Goal: Task Accomplishment & Management: Use online tool/utility

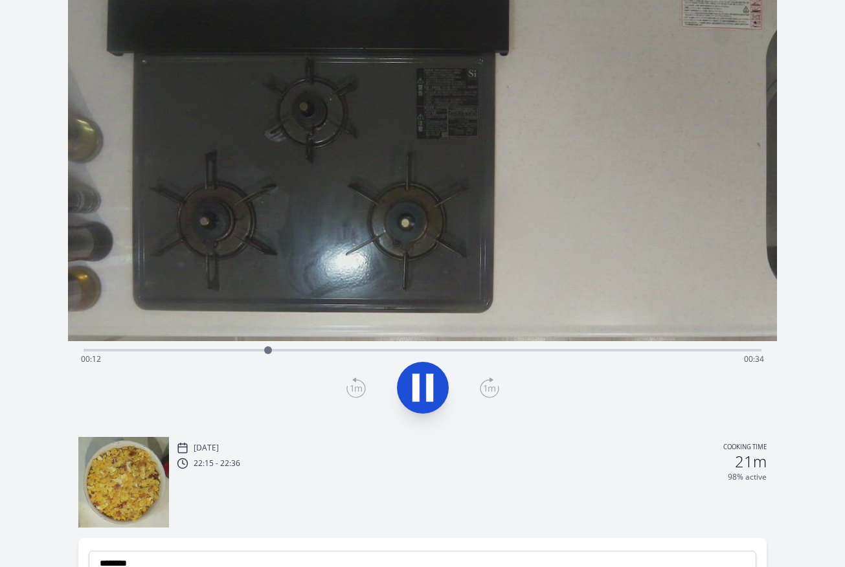
scroll to position [85, 0]
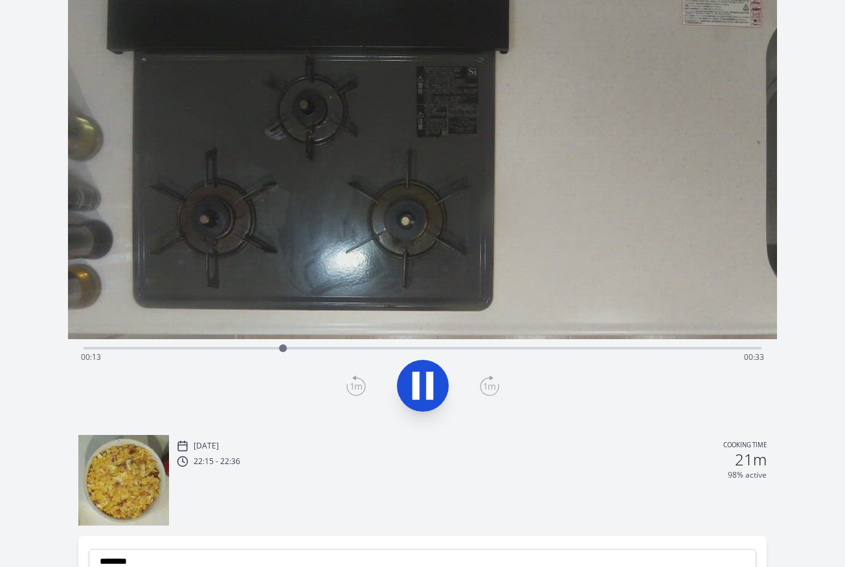
click at [422, 394] on icon at bounding box center [423, 386] width 36 height 36
click at [418, 402] on icon at bounding box center [423, 386] width 36 height 36
click at [183, 350] on div "Time elapsed: 00:17 Time remaining: 00:28" at bounding box center [422, 357] width 683 height 21
click at [442, 383] on button at bounding box center [423, 386] width 52 height 52
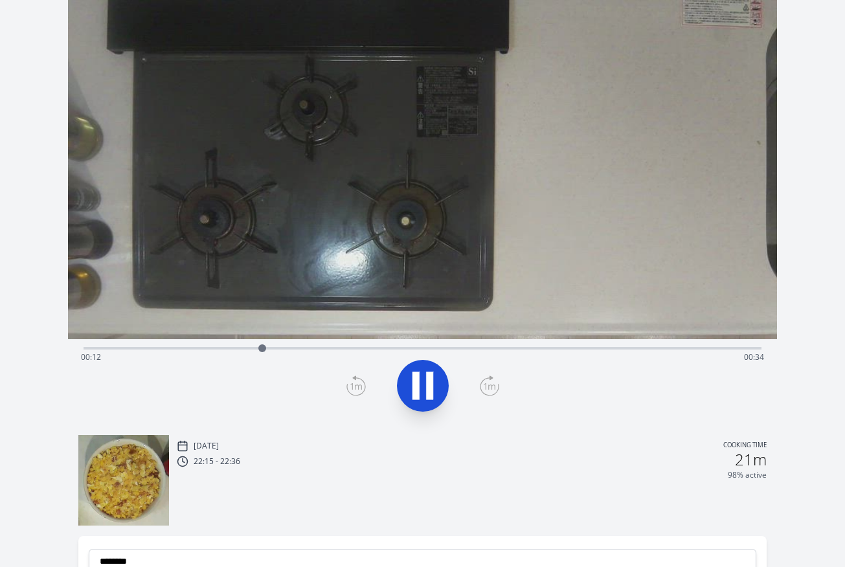
click at [442, 383] on button at bounding box center [423, 386] width 52 height 52
click at [439, 387] on icon at bounding box center [423, 386] width 36 height 36
click at [356, 383] on icon at bounding box center [355, 386] width 19 height 21
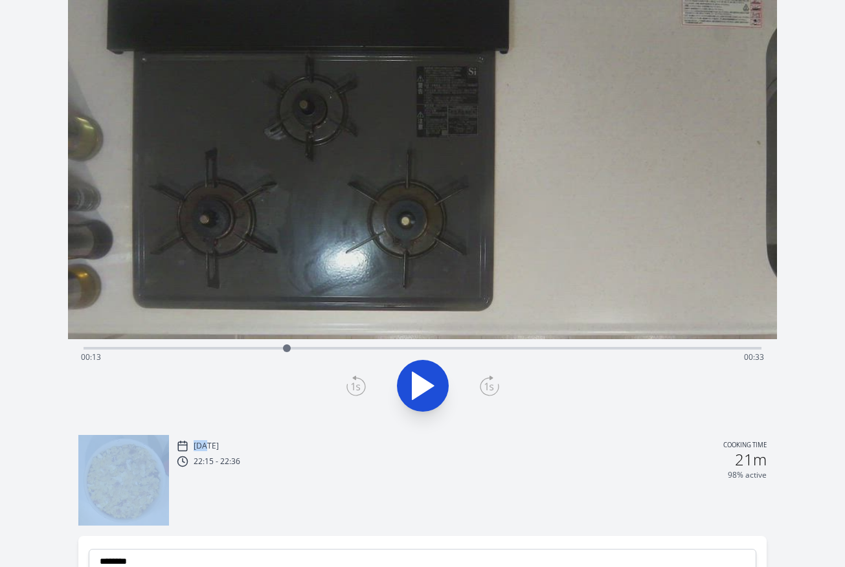
click at [356, 383] on icon at bounding box center [355, 386] width 19 height 21
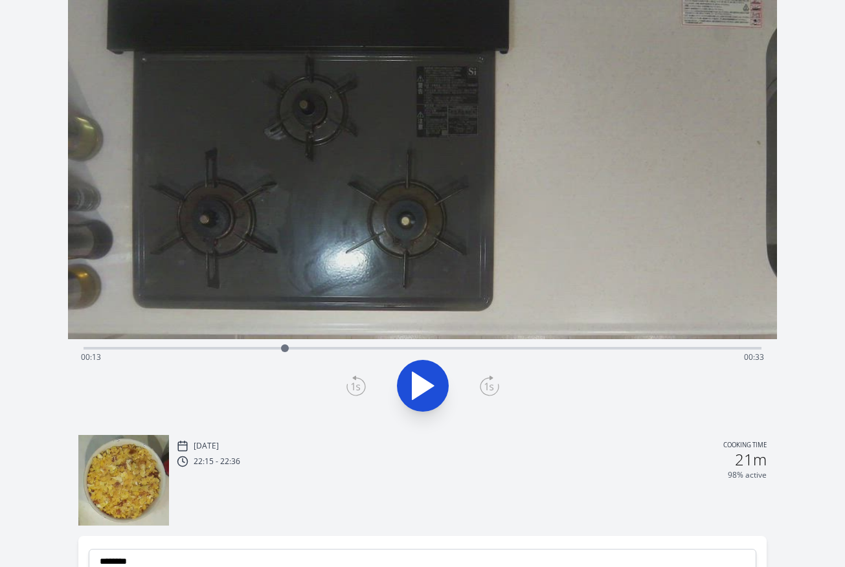
click at [350, 390] on icon at bounding box center [355, 386] width 19 height 21
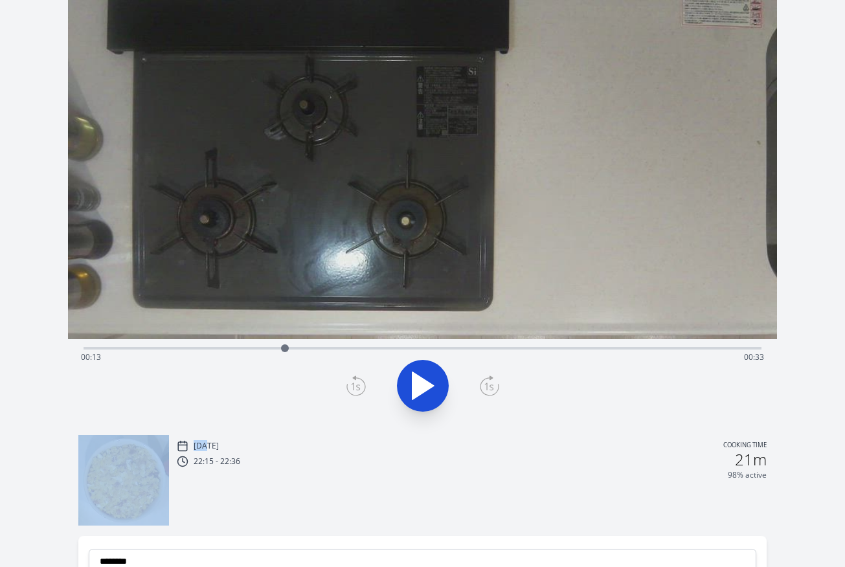
click at [350, 390] on icon at bounding box center [355, 386] width 19 height 21
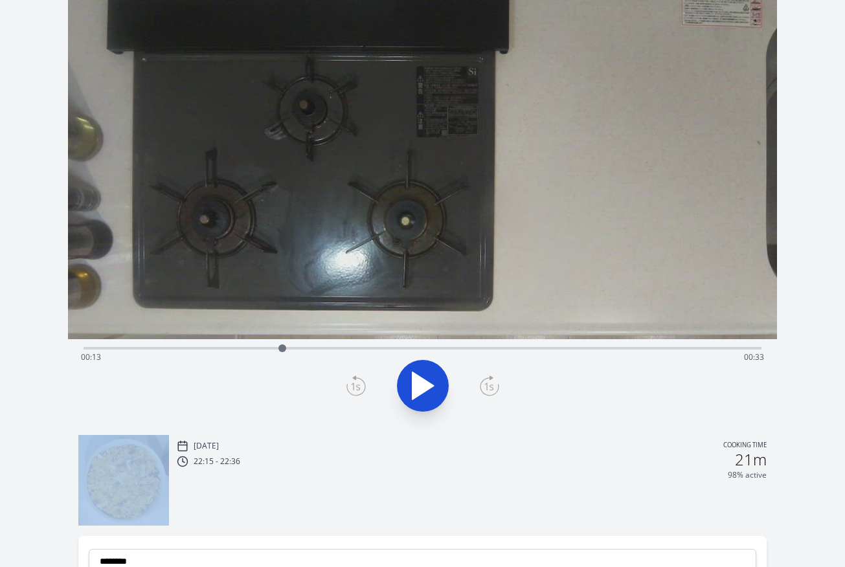
click at [350, 390] on icon at bounding box center [355, 386] width 19 height 21
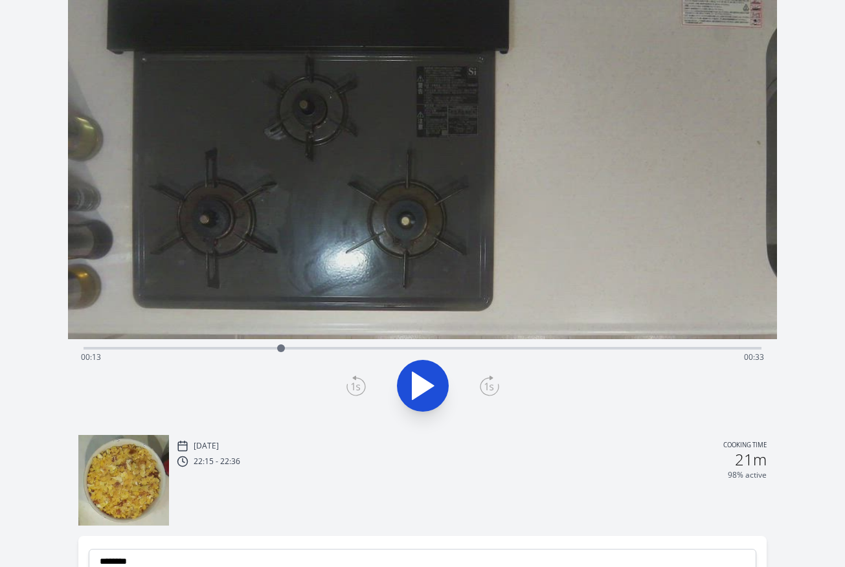
click at [361, 390] on icon at bounding box center [355, 386] width 19 height 21
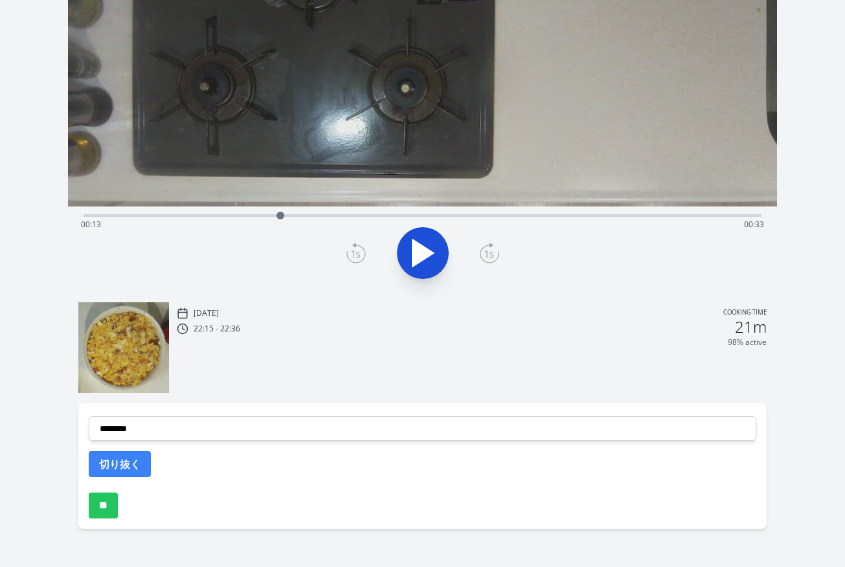
scroll to position [220, 0]
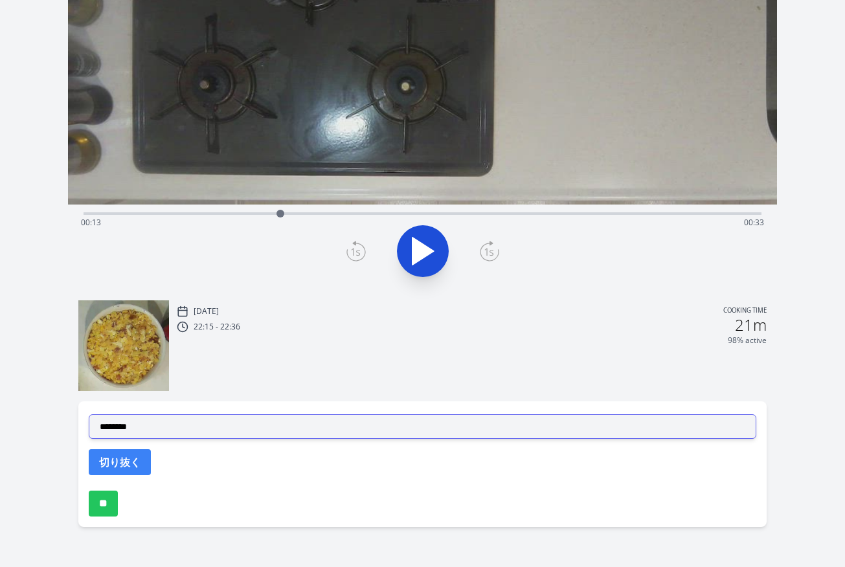
click at [288, 435] on select "**********" at bounding box center [423, 426] width 668 height 25
select select "**********"
click at [89, 414] on select "**********" at bounding box center [423, 426] width 668 height 25
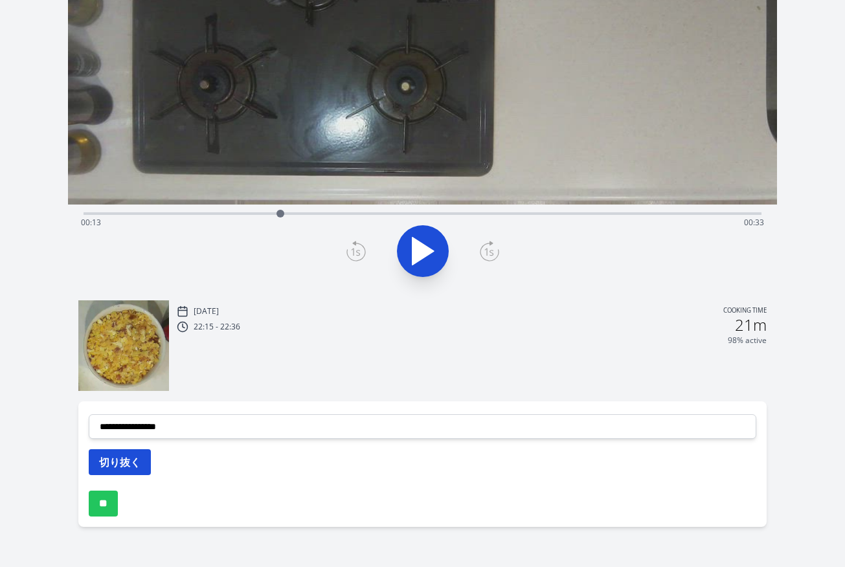
click at [138, 454] on button "切り抜く" at bounding box center [120, 462] width 62 height 26
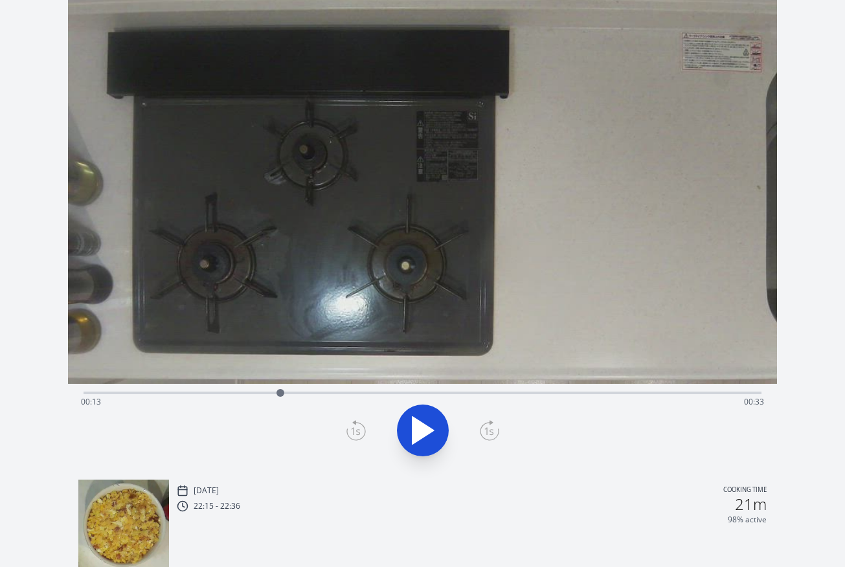
scroll to position [4, 0]
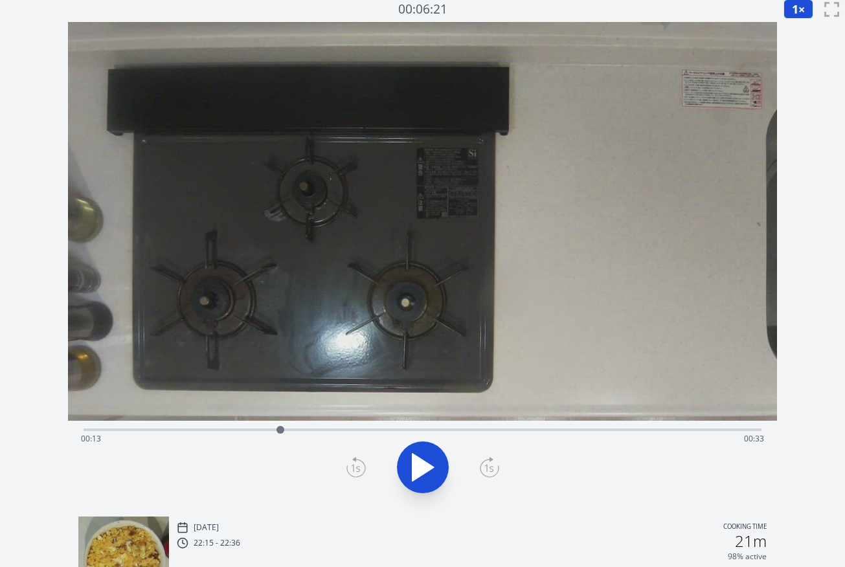
click at [362, 430] on div "Time elapsed: 00:13 Time remaining: 00:33" at bounding box center [422, 439] width 683 height 21
click at [403, 430] on div "Time elapsed: 00:18 Time remaining: 00:28" at bounding box center [422, 439] width 683 height 21
click at [392, 431] on div "Time elapsed: 00:21 Time remaining: 00:25" at bounding box center [422, 439] width 683 height 21
click at [413, 472] on icon at bounding box center [423, 467] width 21 height 27
click at [413, 473] on icon at bounding box center [416, 468] width 7 height 28
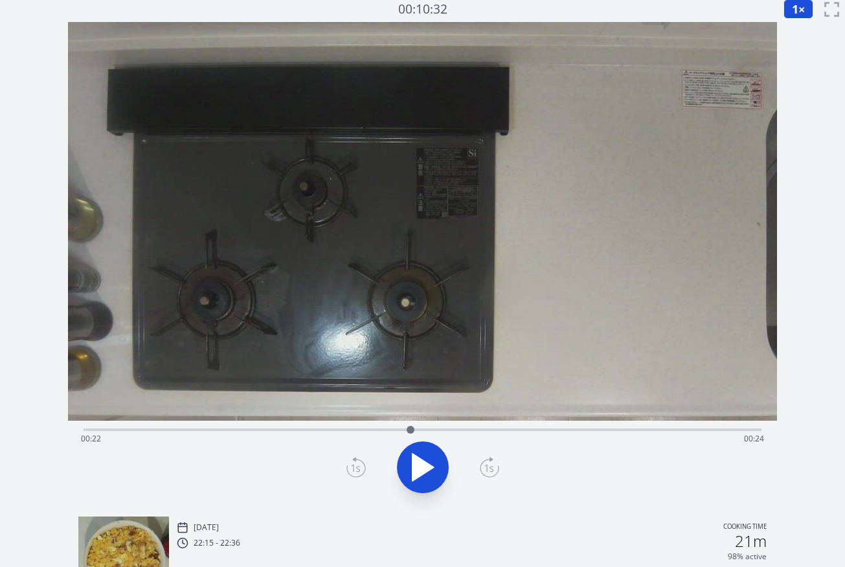
click at [352, 462] on icon at bounding box center [355, 467] width 19 height 21
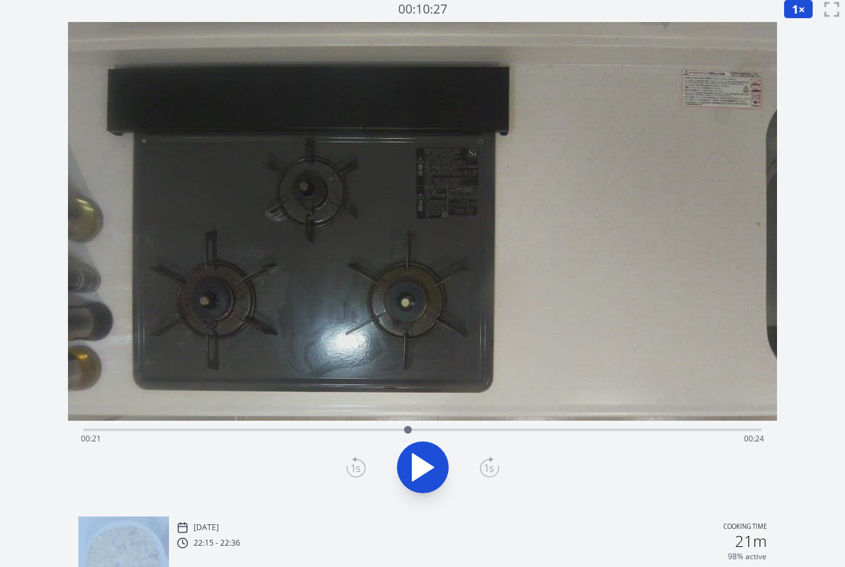
click at [352, 462] on icon at bounding box center [355, 467] width 19 height 21
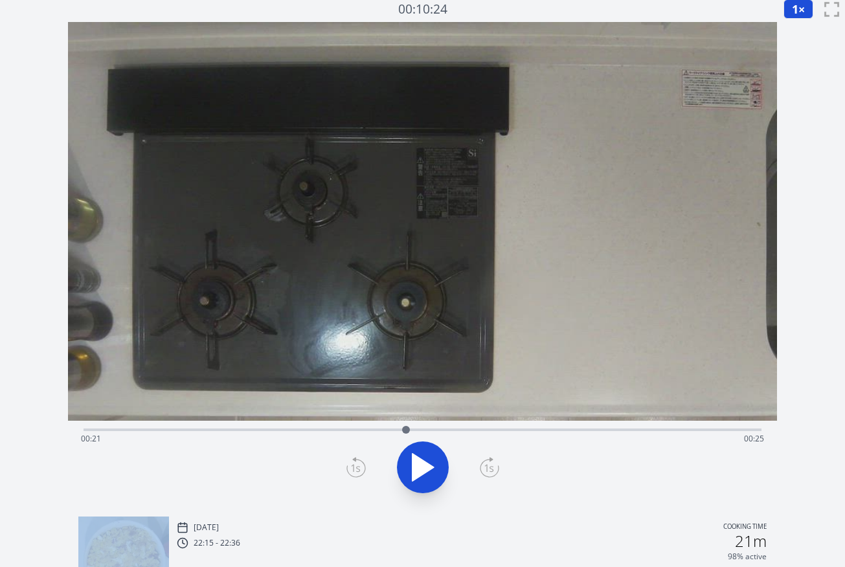
click at [352, 462] on icon at bounding box center [355, 467] width 19 height 21
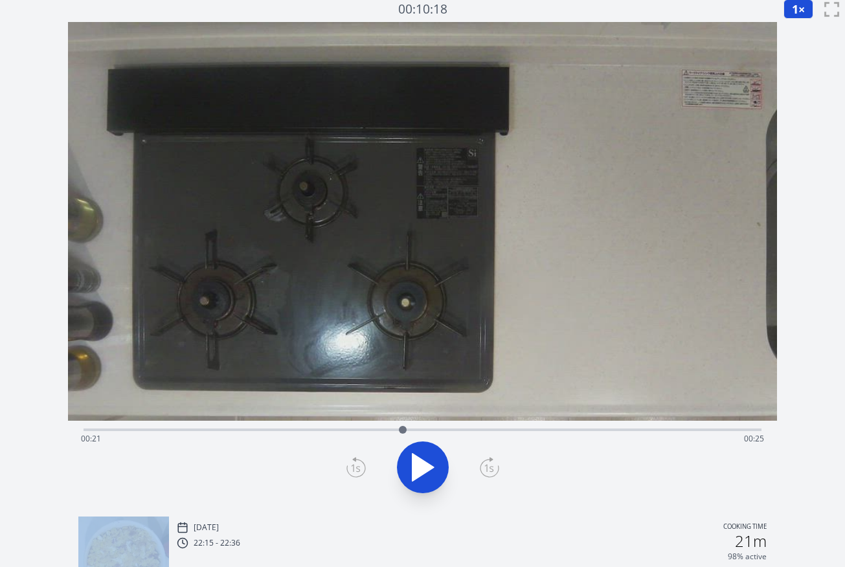
click at [352, 462] on icon at bounding box center [355, 467] width 19 height 21
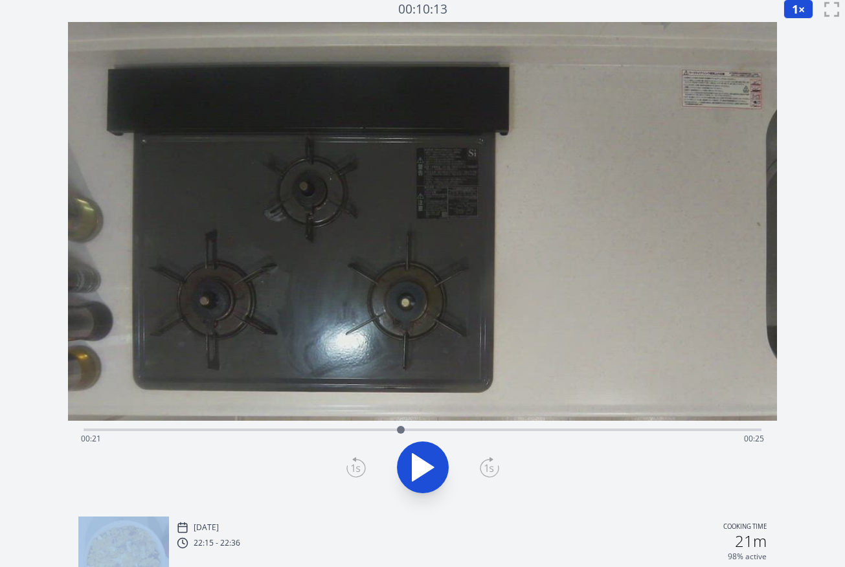
click at [352, 462] on icon at bounding box center [355, 467] width 19 height 21
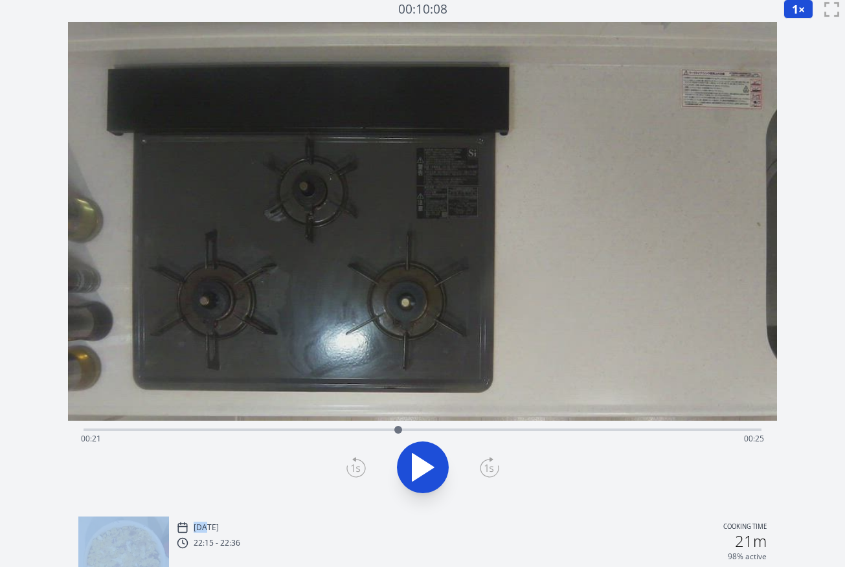
click at [352, 462] on icon at bounding box center [355, 467] width 19 height 21
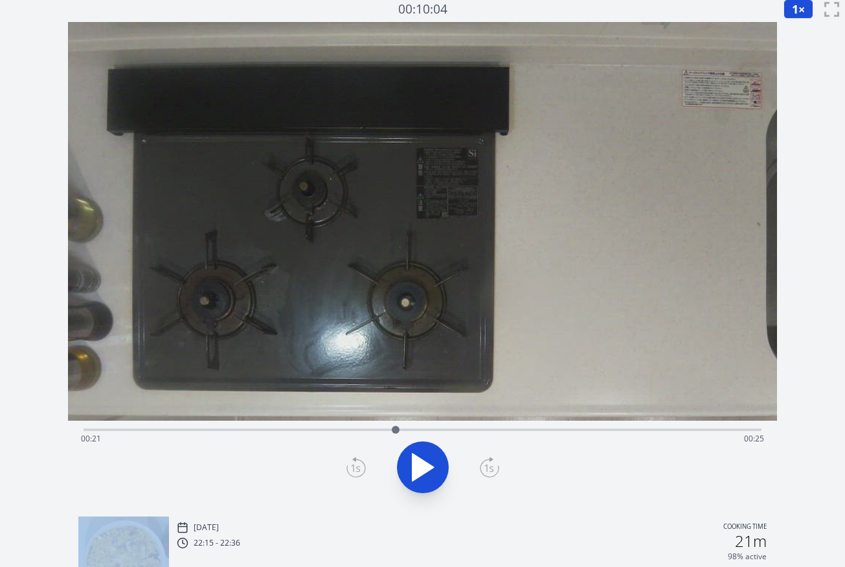
click at [352, 462] on icon at bounding box center [355, 467] width 19 height 21
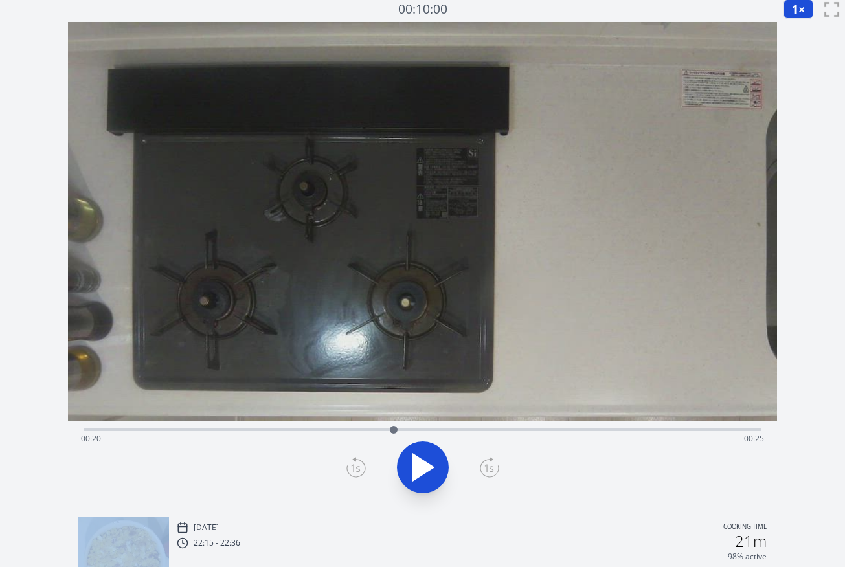
click at [352, 462] on icon at bounding box center [355, 467] width 19 height 21
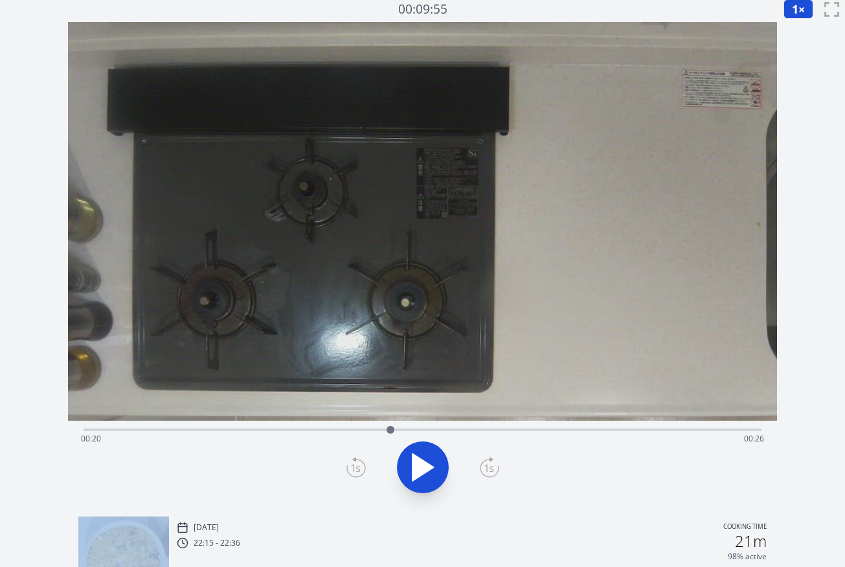
click at [352, 462] on icon at bounding box center [355, 467] width 19 height 21
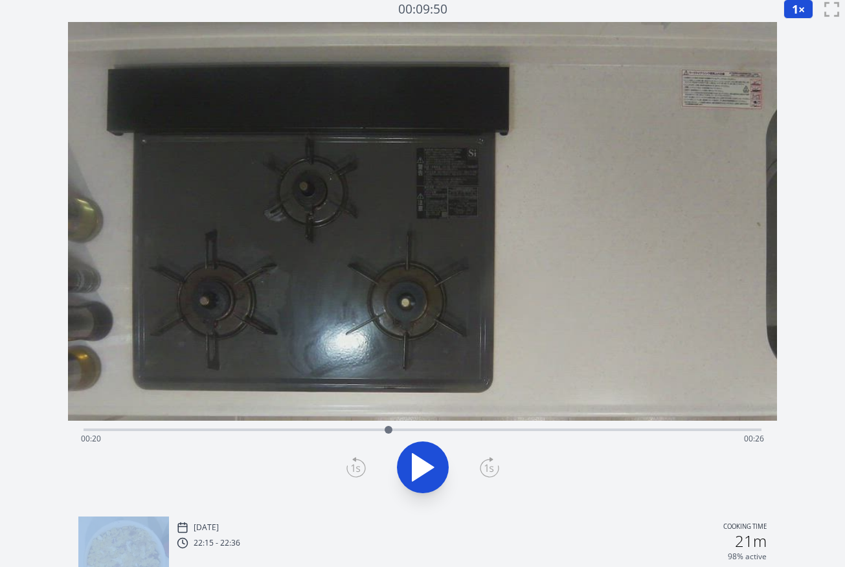
click at [352, 462] on icon at bounding box center [355, 467] width 19 height 21
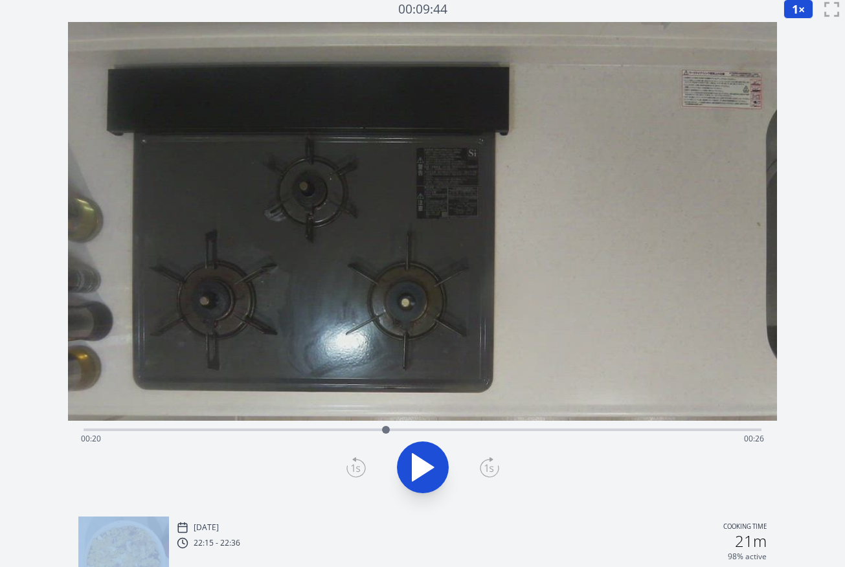
click at [352, 462] on icon at bounding box center [355, 467] width 19 height 21
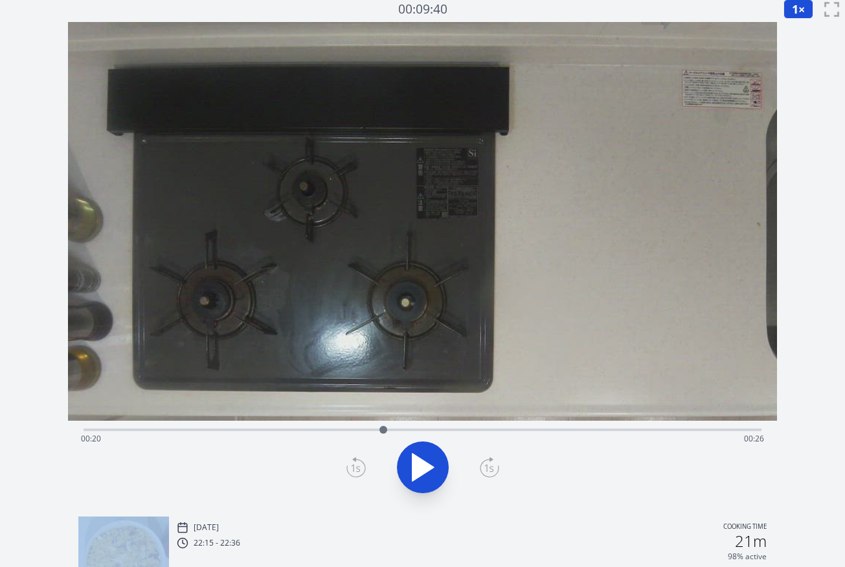
click at [352, 462] on icon at bounding box center [355, 467] width 19 height 21
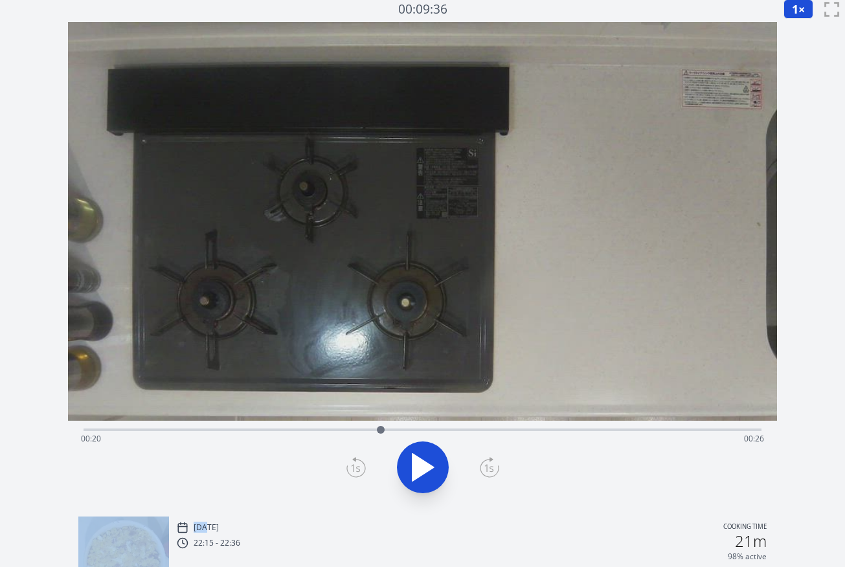
click at [352, 462] on icon at bounding box center [355, 467] width 19 height 21
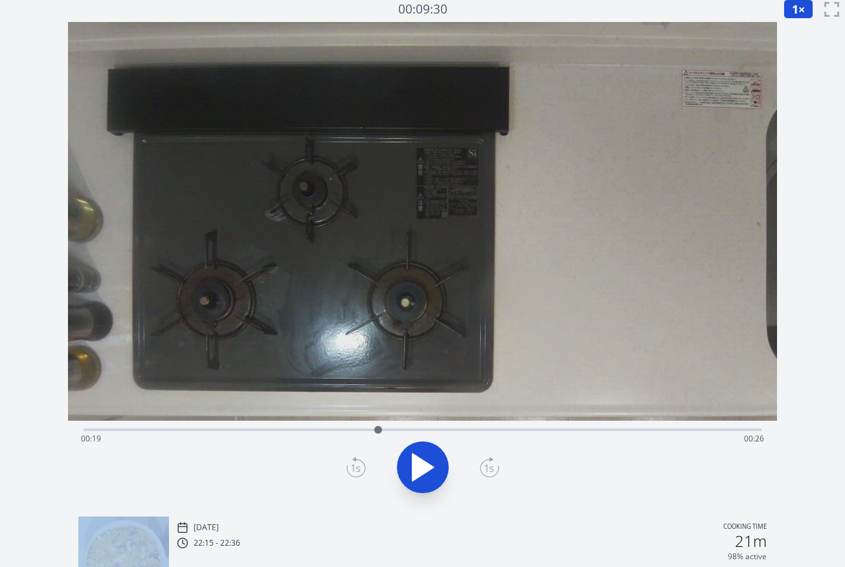
click at [352, 462] on icon at bounding box center [355, 467] width 19 height 21
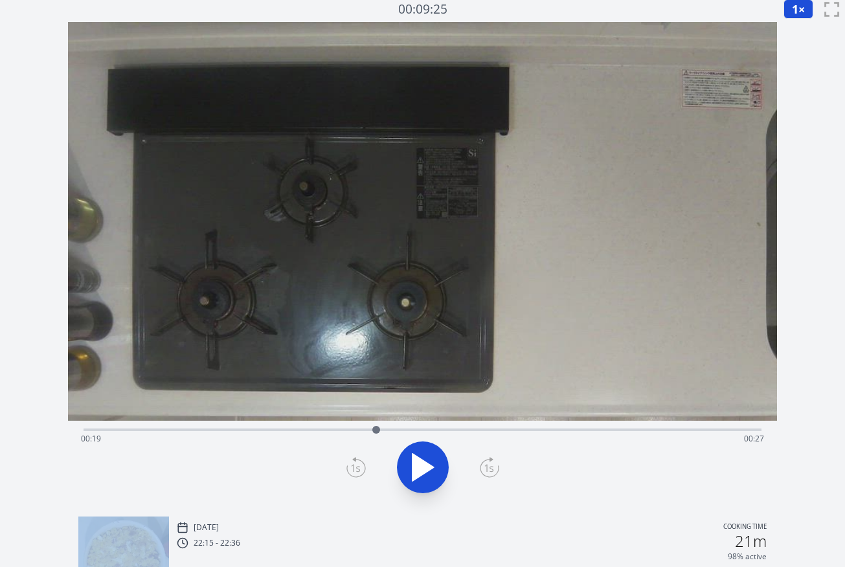
click at [352, 462] on icon at bounding box center [355, 467] width 19 height 21
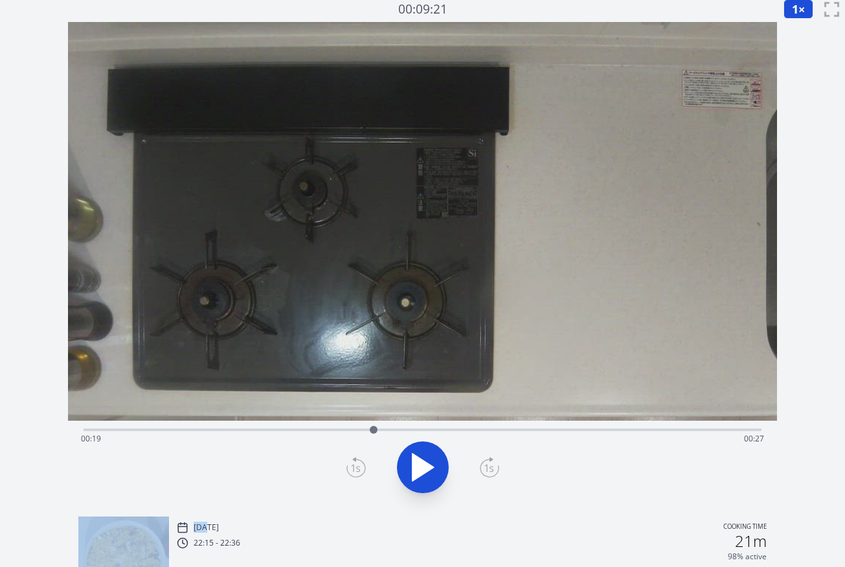
click at [352, 462] on icon at bounding box center [355, 467] width 19 height 21
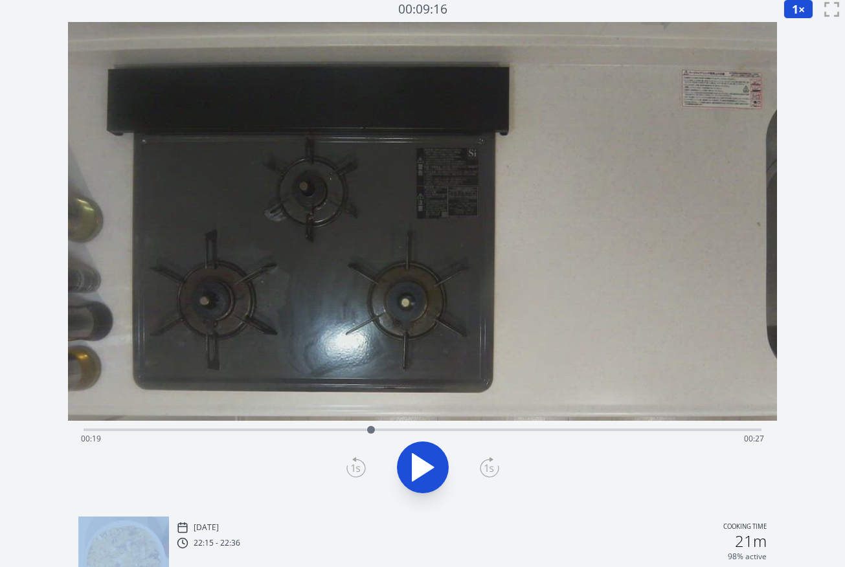
click at [352, 462] on icon at bounding box center [355, 467] width 19 height 21
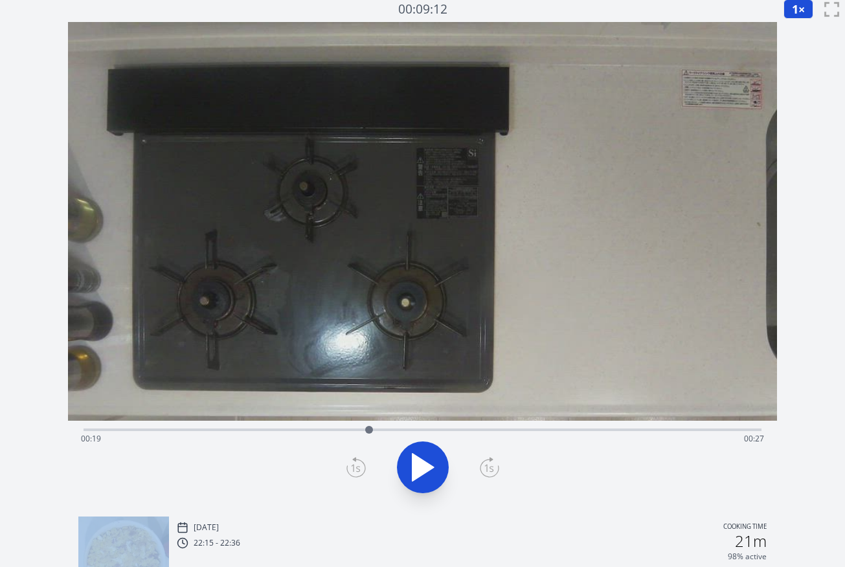
click at [352, 462] on icon at bounding box center [355, 467] width 19 height 21
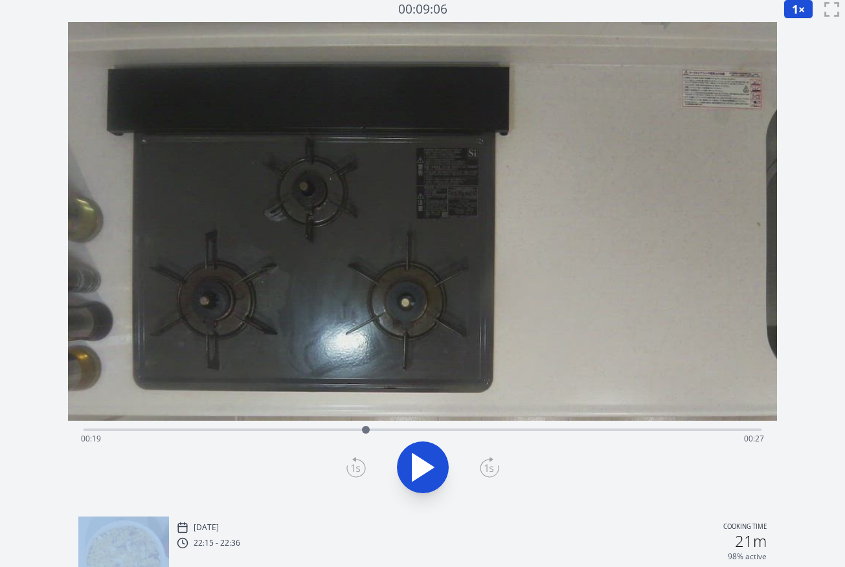
click at [352, 462] on icon at bounding box center [355, 467] width 19 height 21
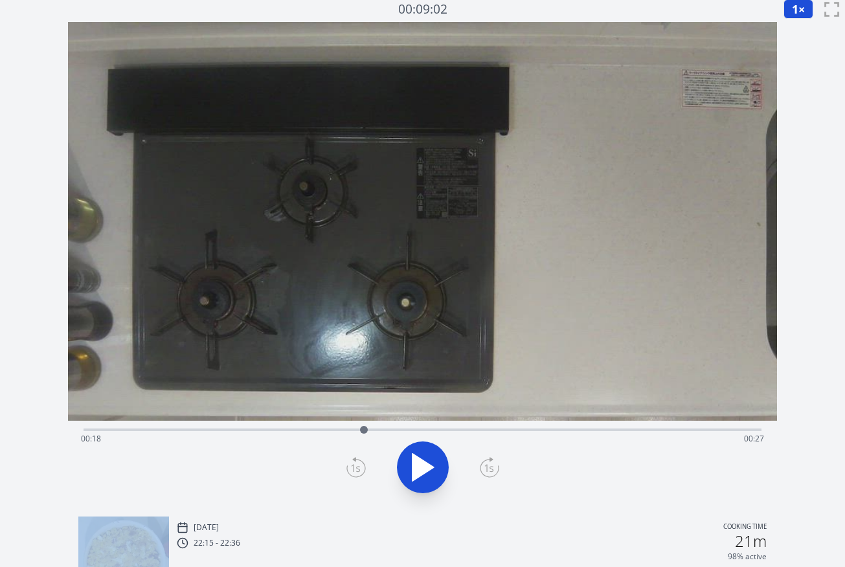
click at [352, 462] on icon at bounding box center [355, 467] width 19 height 21
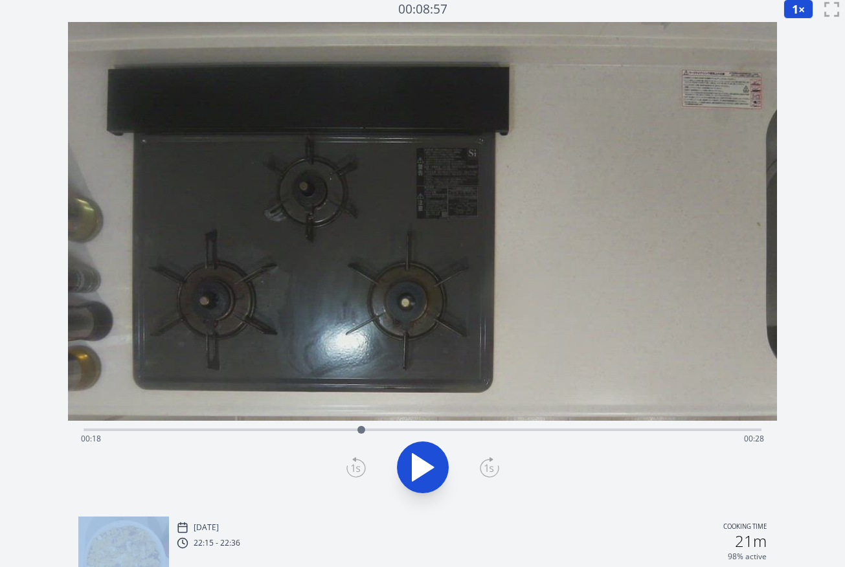
click at [352, 462] on icon at bounding box center [355, 467] width 19 height 21
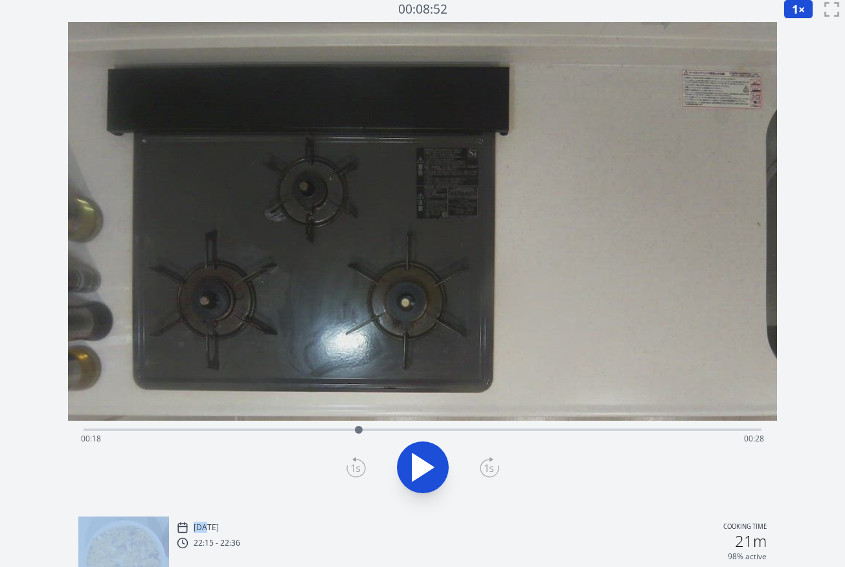
click at [352, 462] on icon at bounding box center [355, 467] width 19 height 21
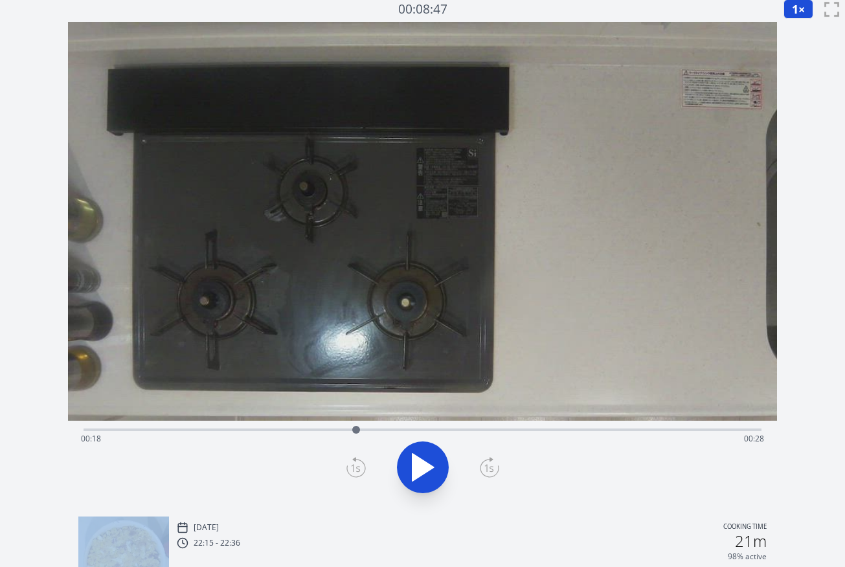
click at [352, 462] on icon at bounding box center [355, 467] width 19 height 21
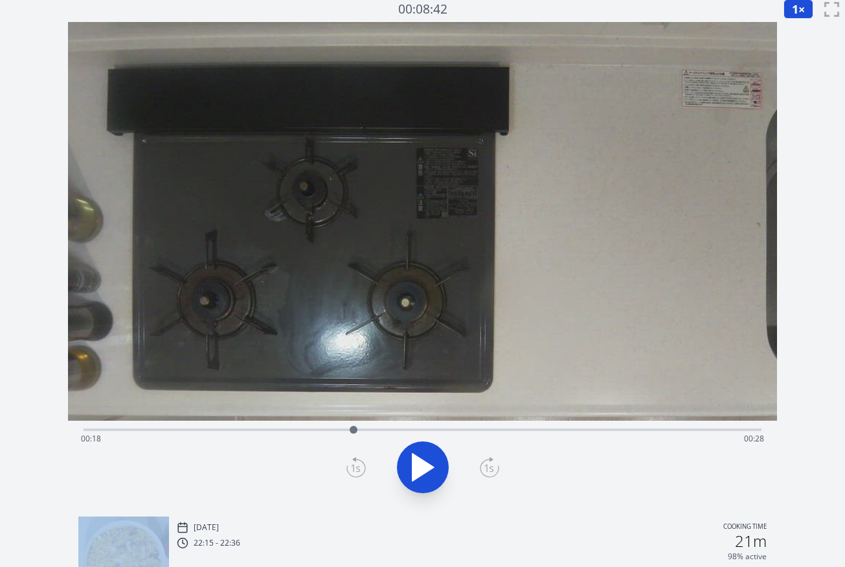
click at [352, 462] on icon at bounding box center [355, 467] width 19 height 21
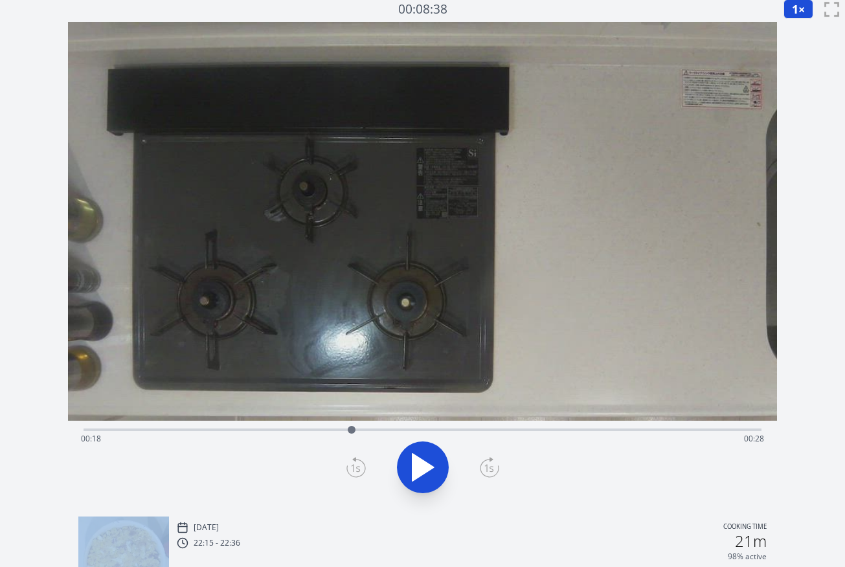
click at [352, 462] on icon at bounding box center [355, 467] width 19 height 21
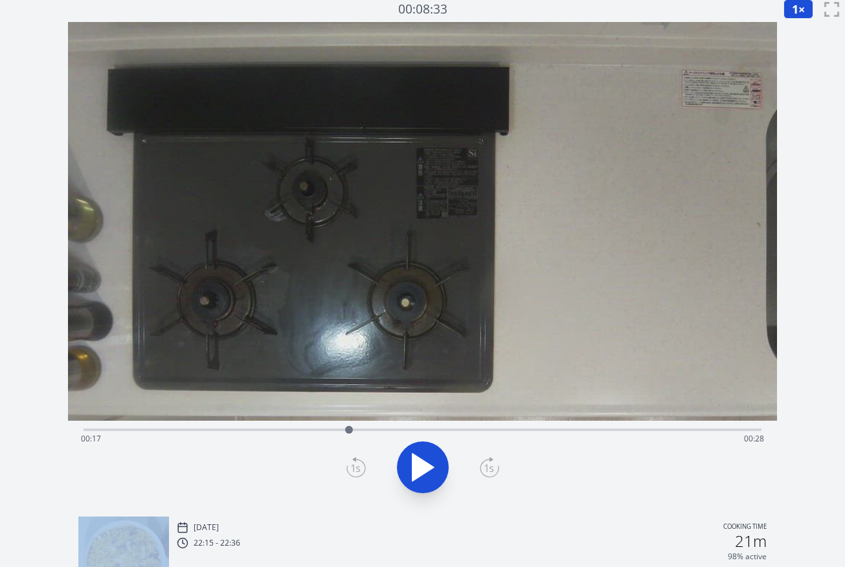
click at [352, 462] on icon at bounding box center [355, 467] width 19 height 21
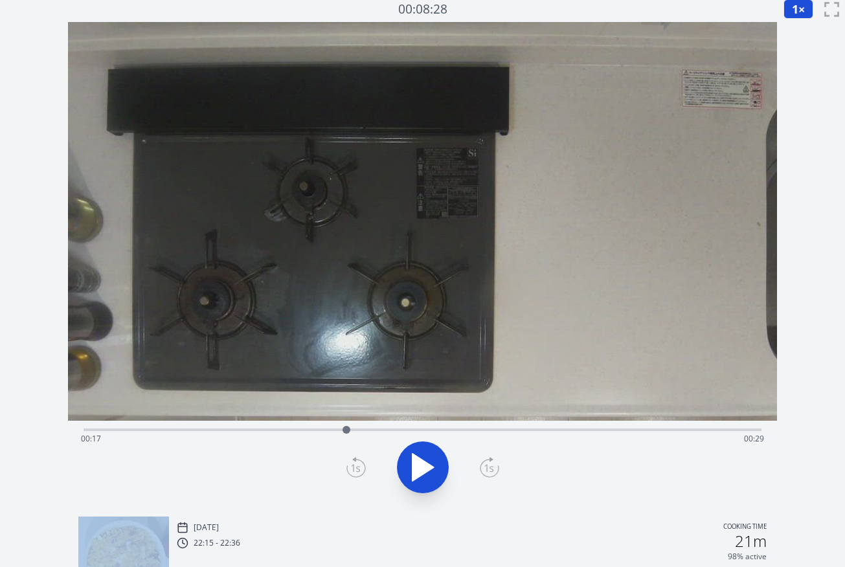
click at [352, 462] on icon at bounding box center [355, 467] width 19 height 21
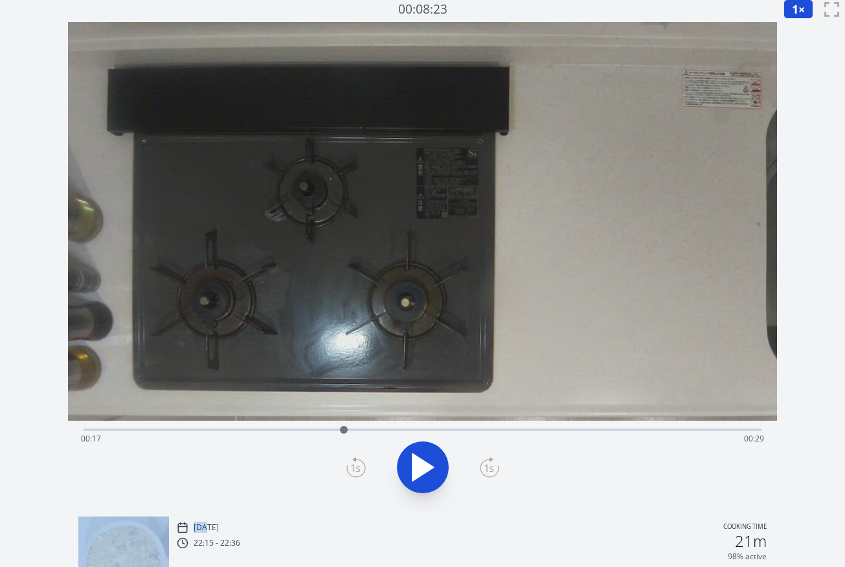
click at [352, 462] on icon at bounding box center [355, 467] width 19 height 21
click at [485, 480] on div at bounding box center [423, 467] width 694 height 62
click at [488, 477] on icon at bounding box center [489, 468] width 18 height 17
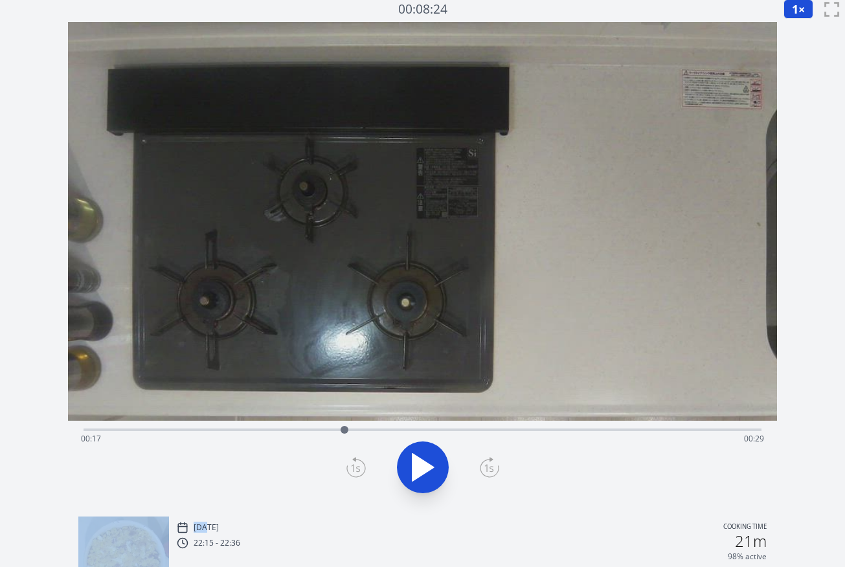
click at [488, 477] on icon at bounding box center [489, 468] width 18 height 17
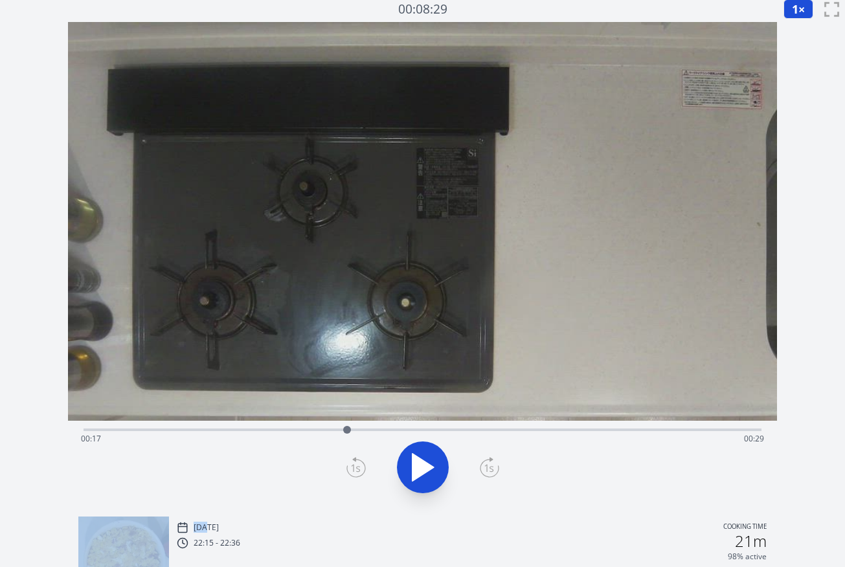
click at [488, 477] on icon at bounding box center [489, 468] width 18 height 17
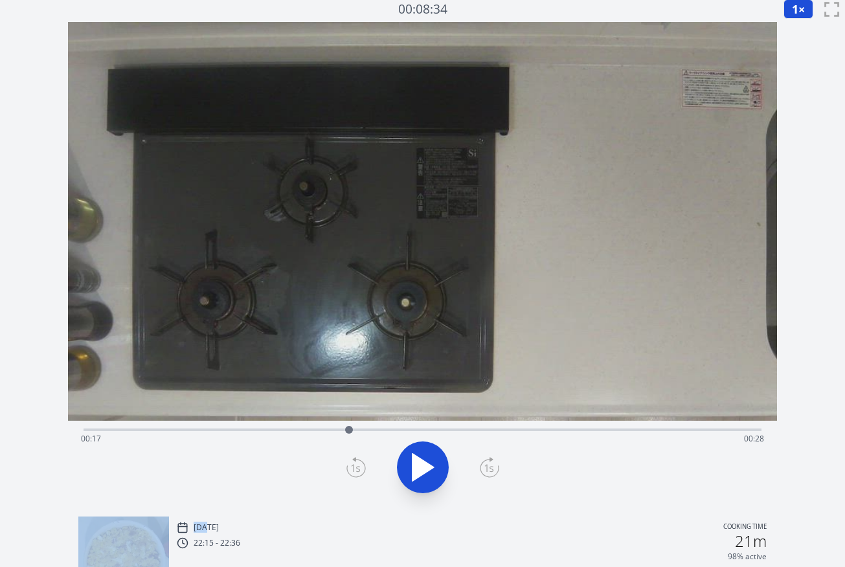
click at [488, 477] on icon at bounding box center [489, 468] width 18 height 17
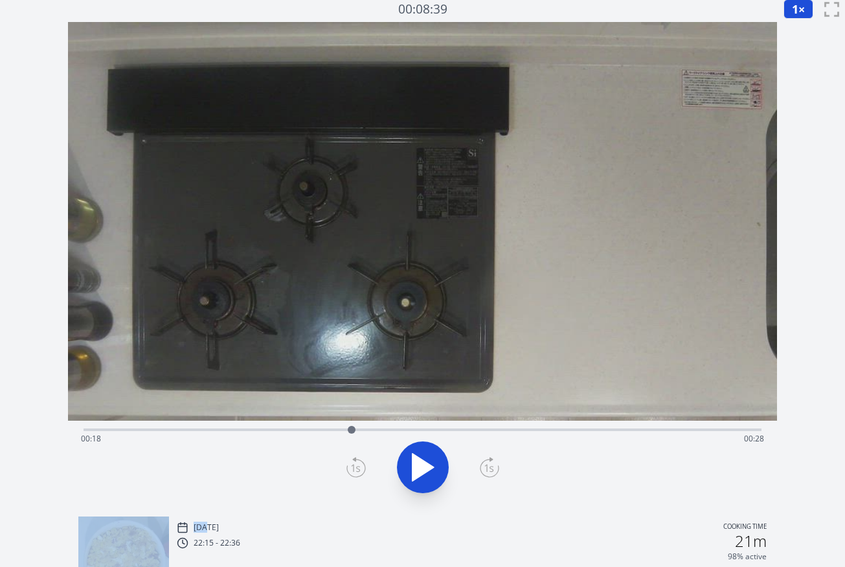
click at [488, 477] on icon at bounding box center [489, 468] width 18 height 17
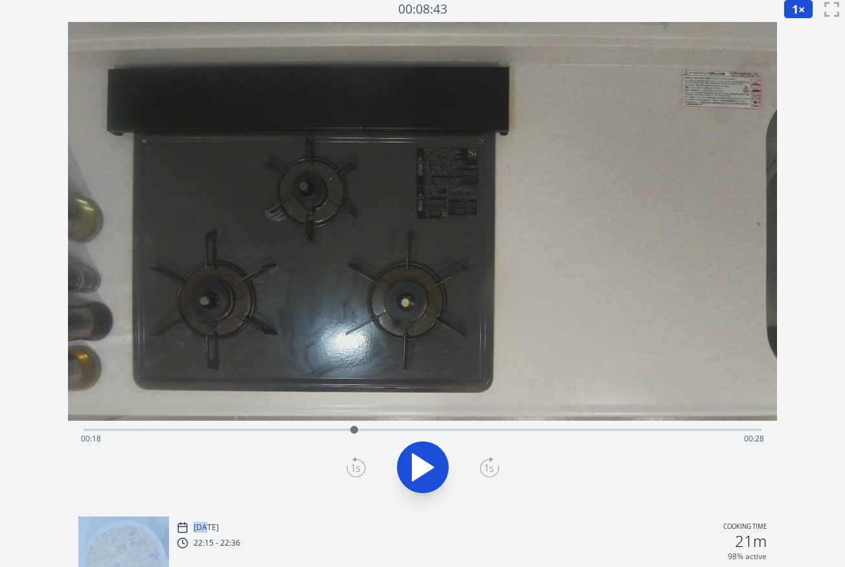
click at [488, 477] on icon at bounding box center [489, 468] width 18 height 17
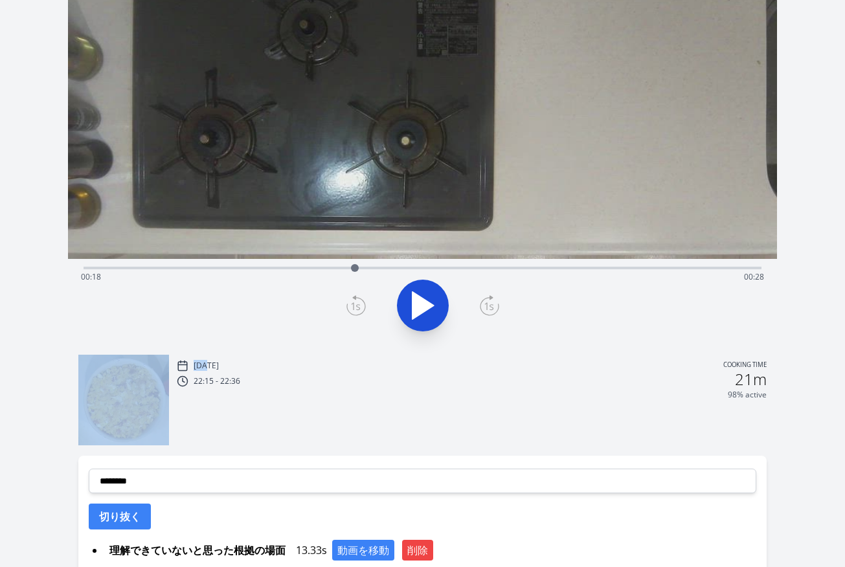
scroll to position [251, 0]
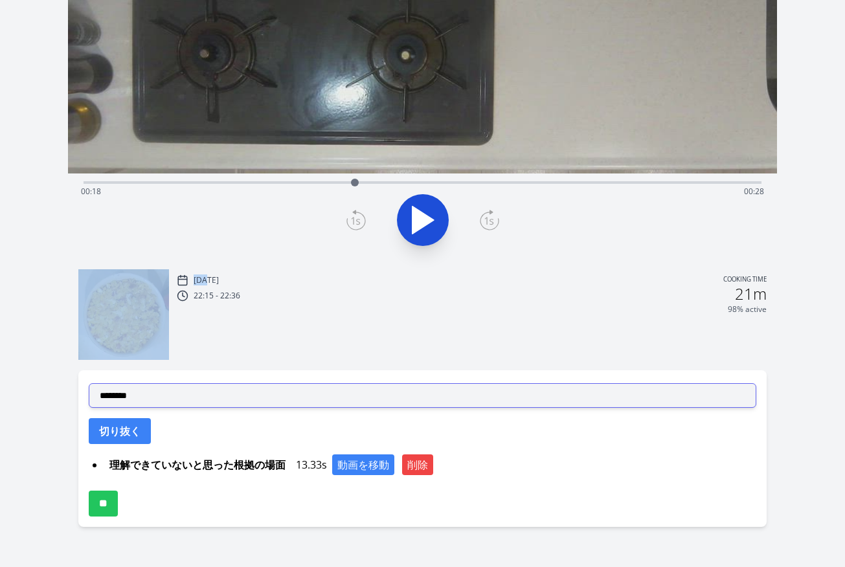
click at [336, 399] on select "**********" at bounding box center [423, 395] width 668 height 25
select select "**********"
click at [89, 383] on select "**********" at bounding box center [423, 395] width 668 height 25
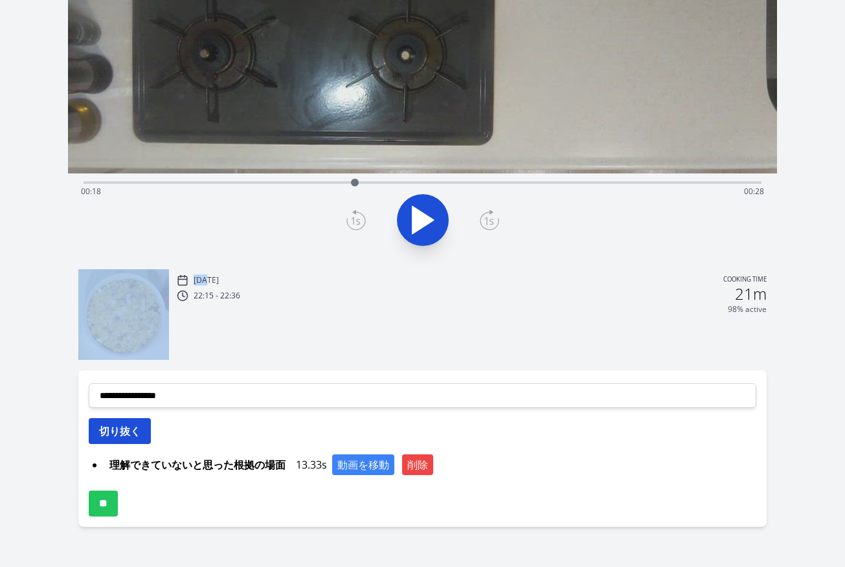
click at [135, 425] on button "切り抜く" at bounding box center [120, 431] width 62 height 26
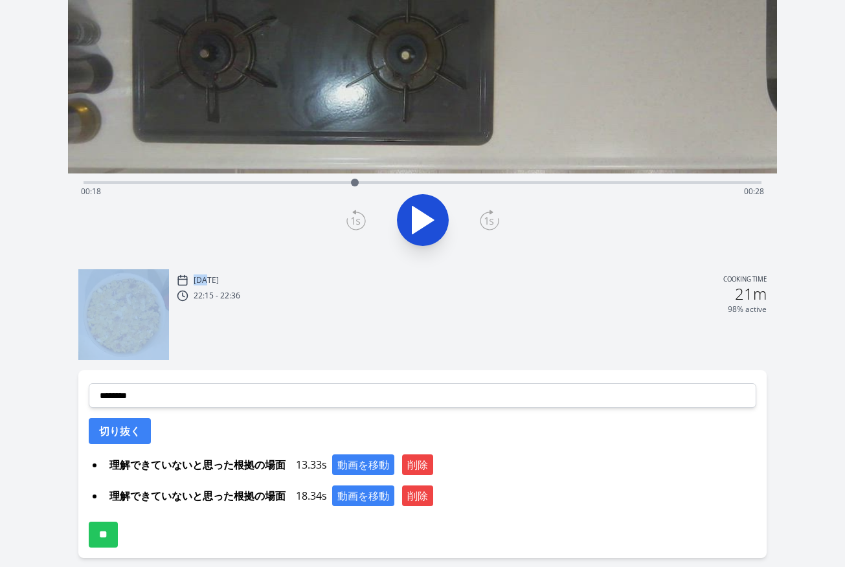
click at [356, 215] on icon at bounding box center [355, 220] width 19 height 21
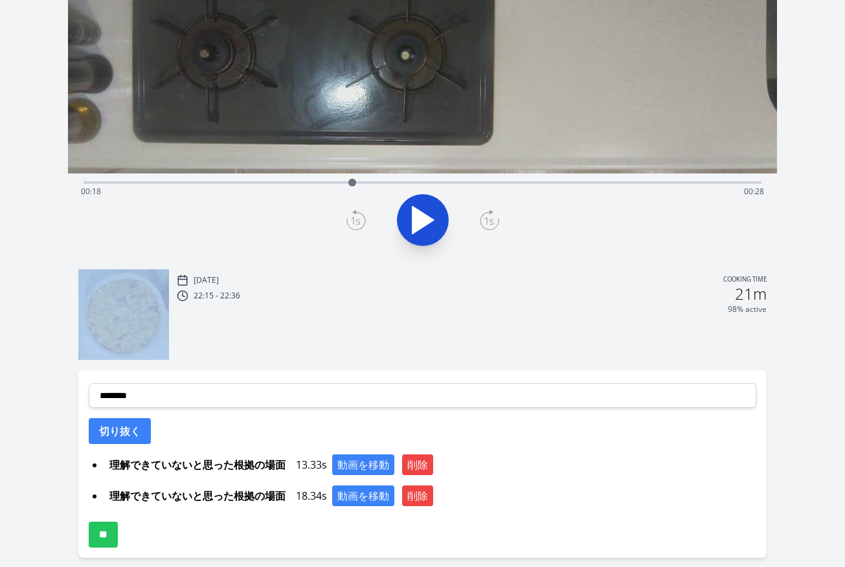
click at [356, 215] on icon at bounding box center [355, 220] width 19 height 21
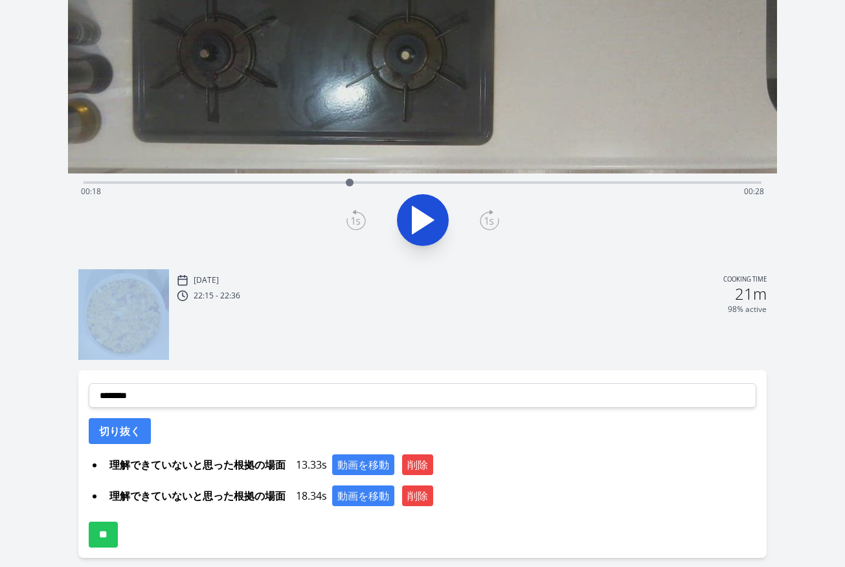
click at [356, 215] on icon at bounding box center [355, 220] width 19 height 21
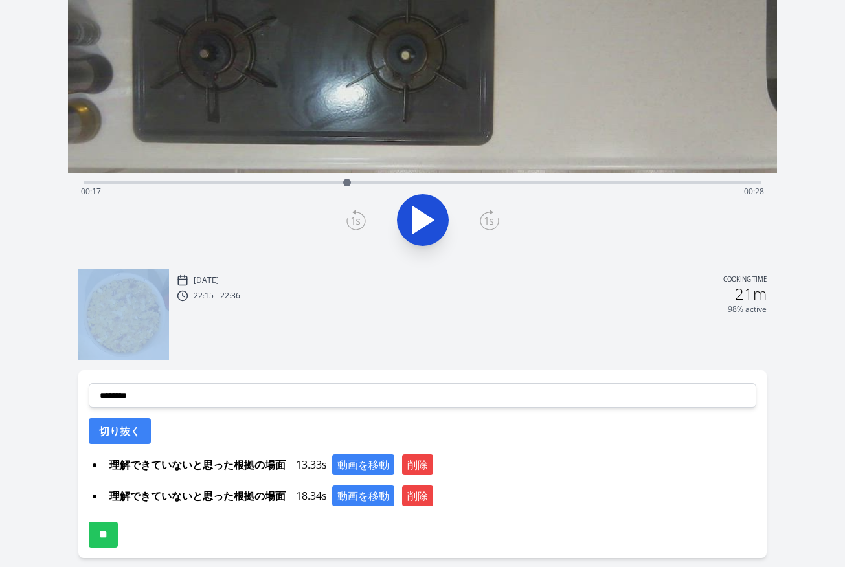
click at [356, 215] on icon at bounding box center [355, 220] width 19 height 21
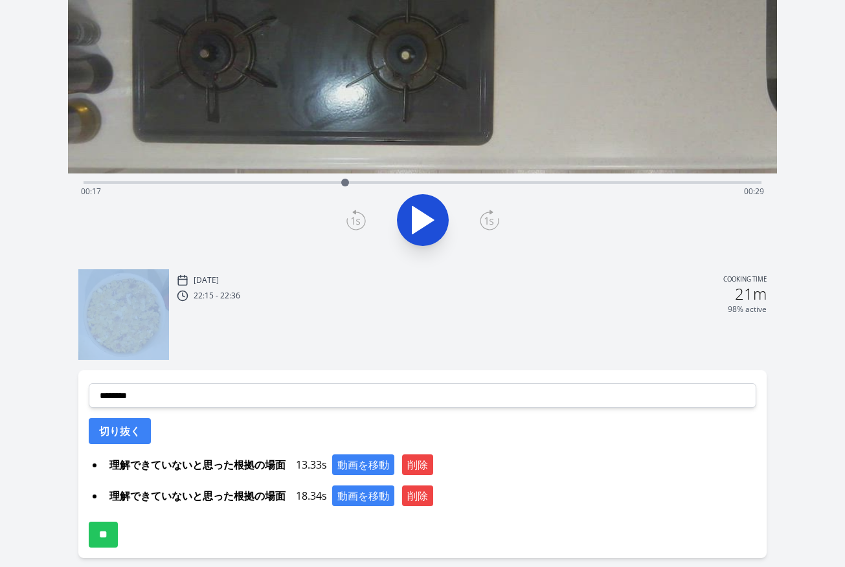
click at [356, 215] on icon at bounding box center [355, 220] width 19 height 21
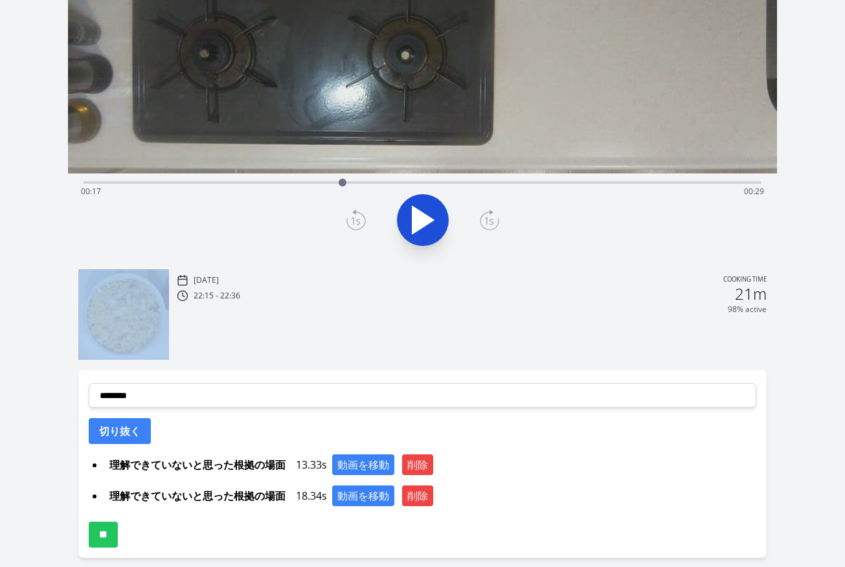
click at [356, 215] on icon at bounding box center [355, 220] width 19 height 21
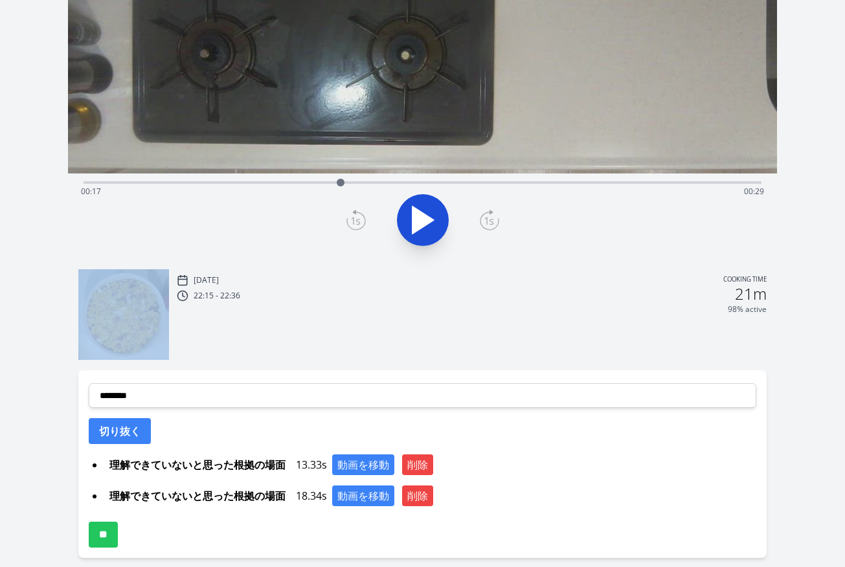
click at [356, 215] on icon at bounding box center [355, 220] width 19 height 21
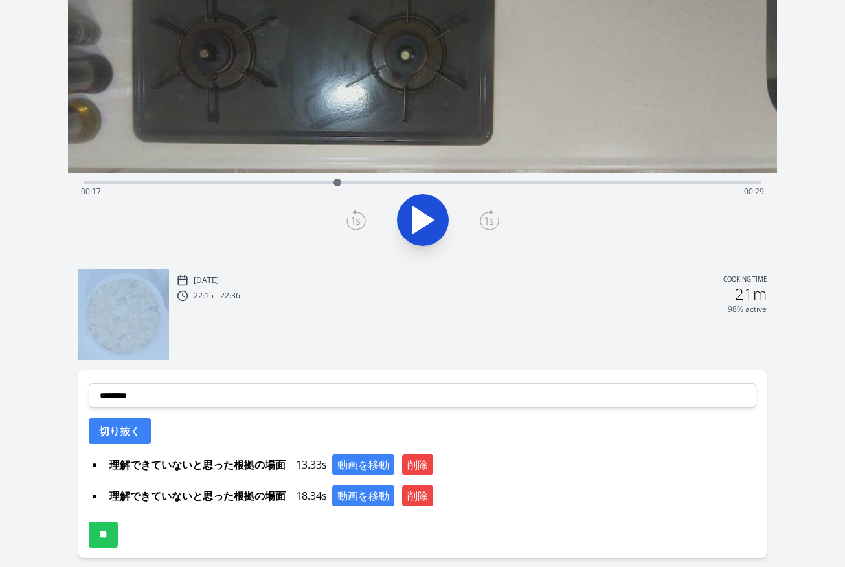
click at [356, 215] on icon at bounding box center [355, 220] width 19 height 21
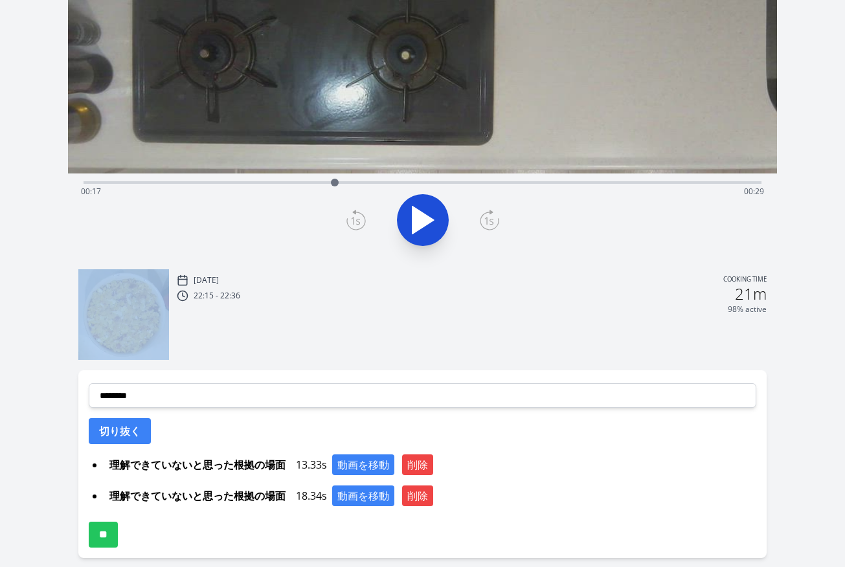
click at [356, 215] on icon at bounding box center [355, 220] width 19 height 21
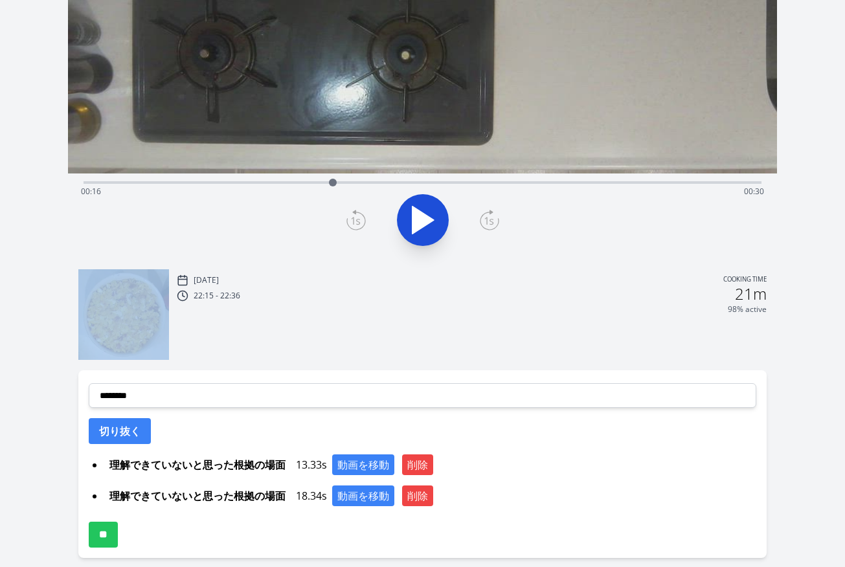
click at [356, 215] on icon at bounding box center [355, 220] width 19 height 21
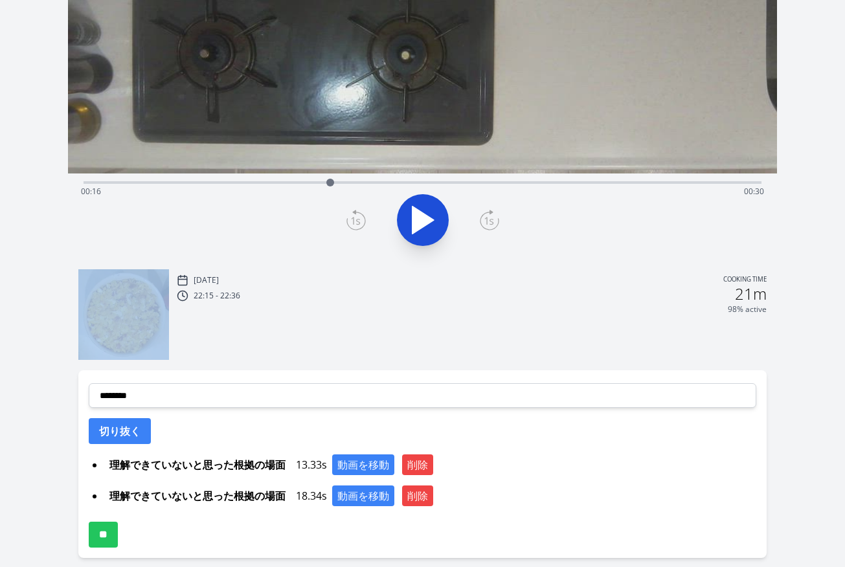
click at [356, 215] on icon at bounding box center [355, 220] width 19 height 21
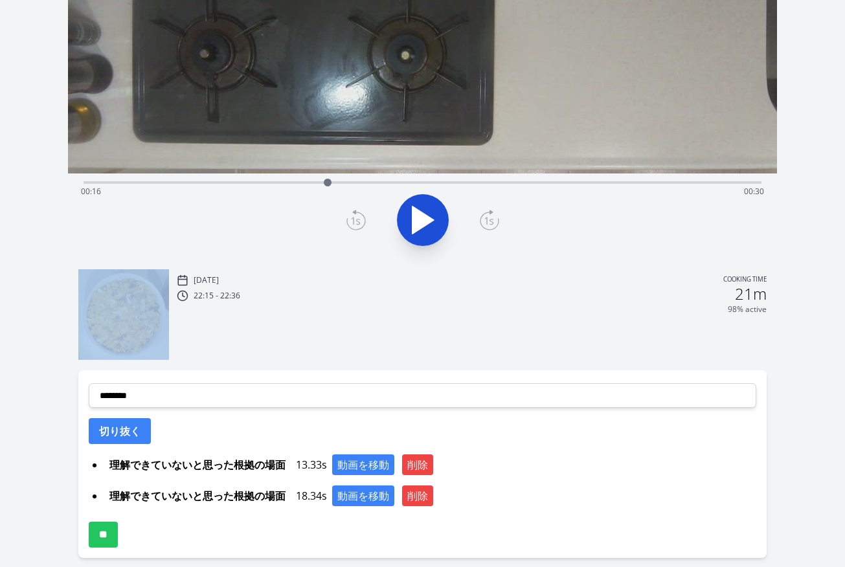
click at [356, 215] on icon at bounding box center [355, 220] width 19 height 21
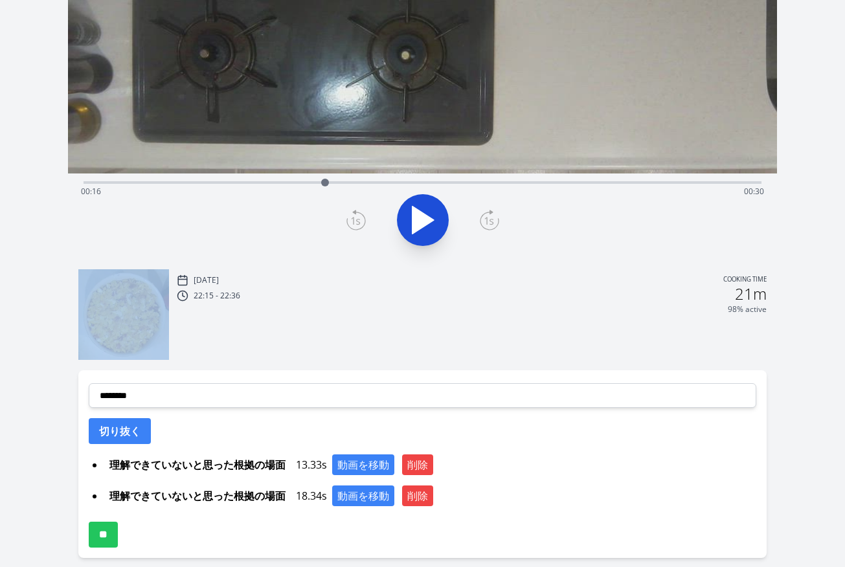
click at [356, 215] on icon at bounding box center [355, 220] width 19 height 21
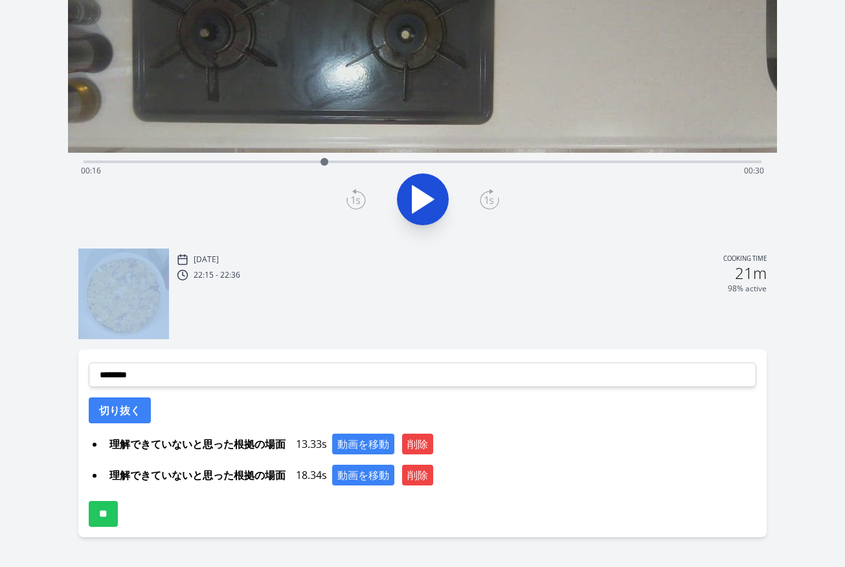
scroll to position [282, 0]
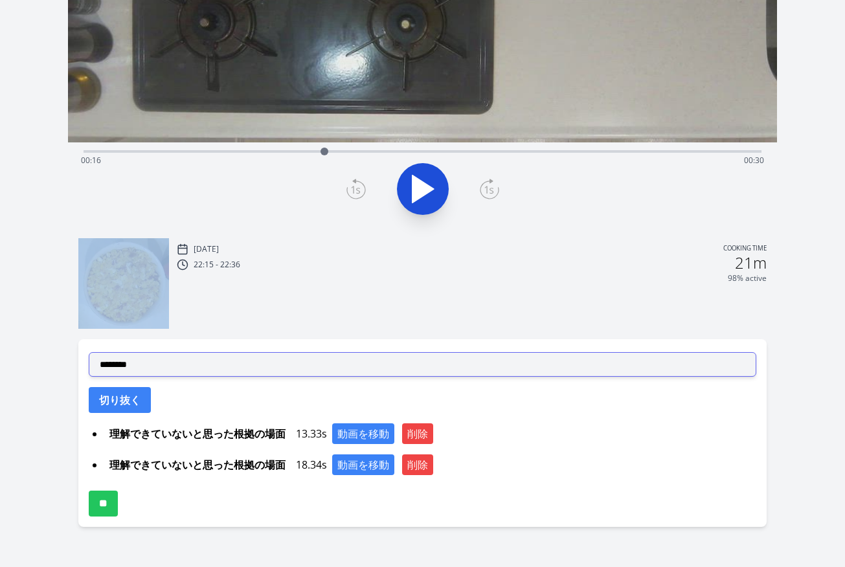
click at [329, 361] on select "**********" at bounding box center [423, 364] width 668 height 25
select select "**********"
click at [89, 352] on select "**********" at bounding box center [423, 364] width 668 height 25
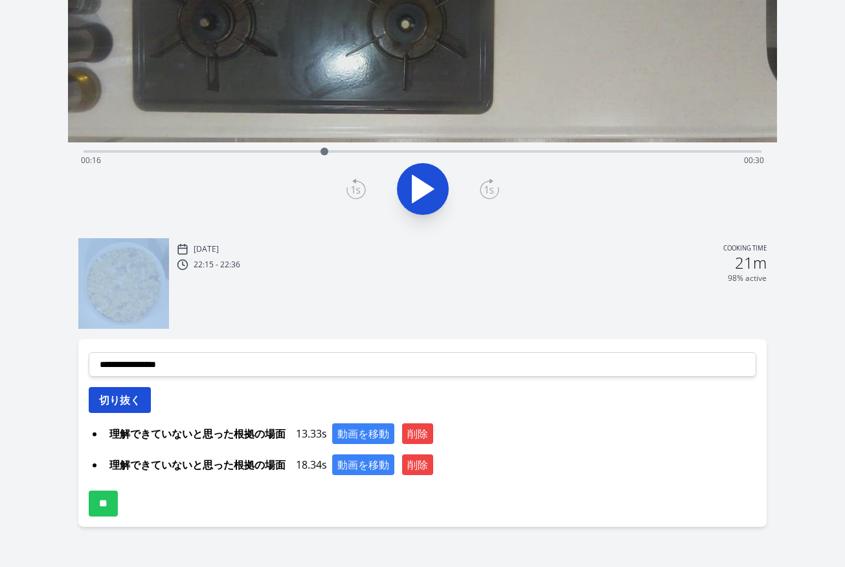
click at [140, 405] on button "切り抜く" at bounding box center [120, 400] width 62 height 26
select select
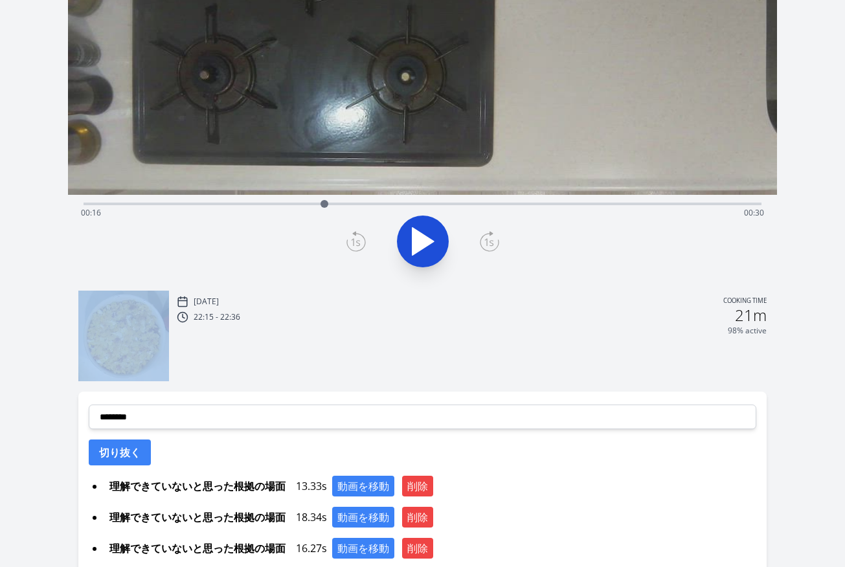
scroll to position [313, 0]
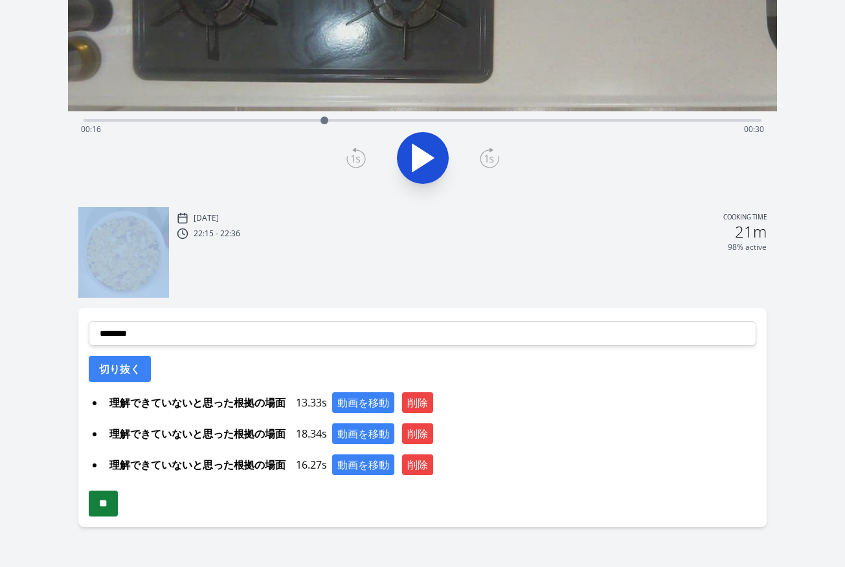
click at [107, 502] on input "**" at bounding box center [103, 504] width 29 height 26
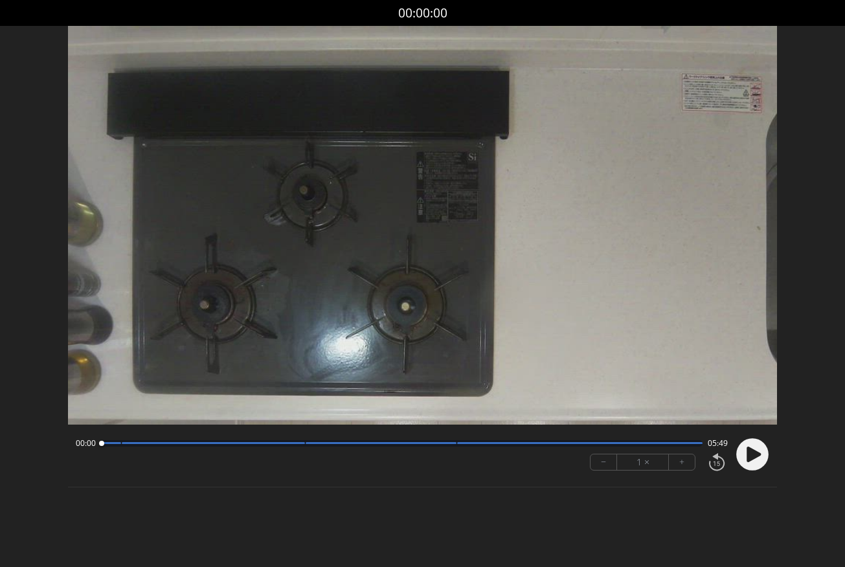
click at [747, 457] on icon at bounding box center [754, 455] width 14 height 16
click at [676, 466] on button "+" at bounding box center [682, 463] width 26 height 16
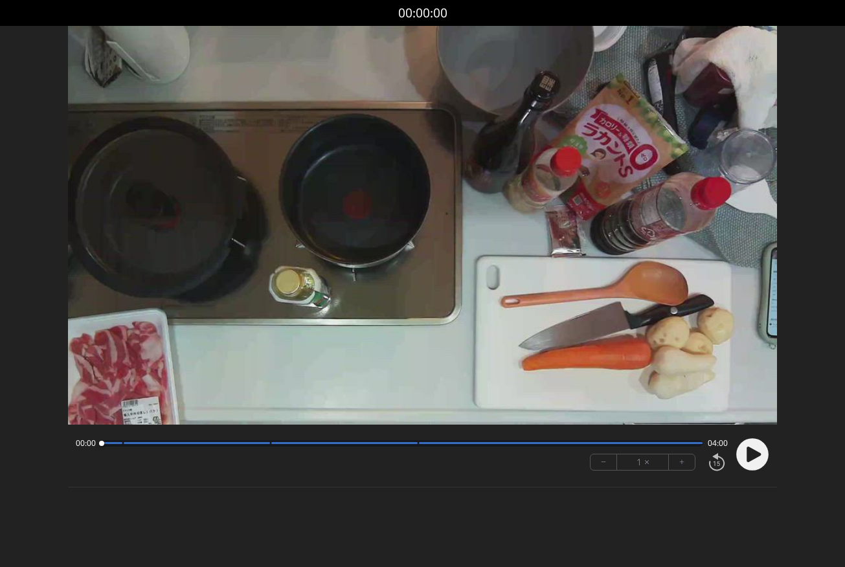
click at [751, 452] on icon at bounding box center [754, 455] width 14 height 16
click at [686, 464] on button "+" at bounding box center [682, 463] width 26 height 16
